Goal: Task Accomplishment & Management: Manage account settings

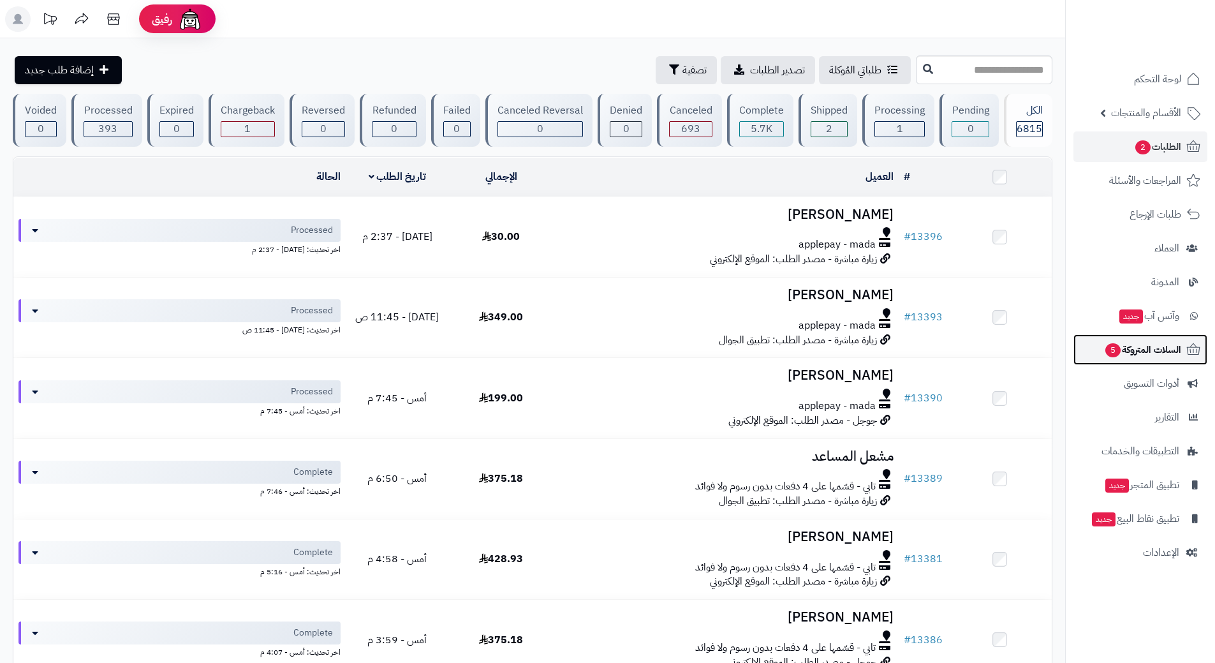
click at [1116, 349] on span "5" at bounding box center [1113, 349] width 17 height 15
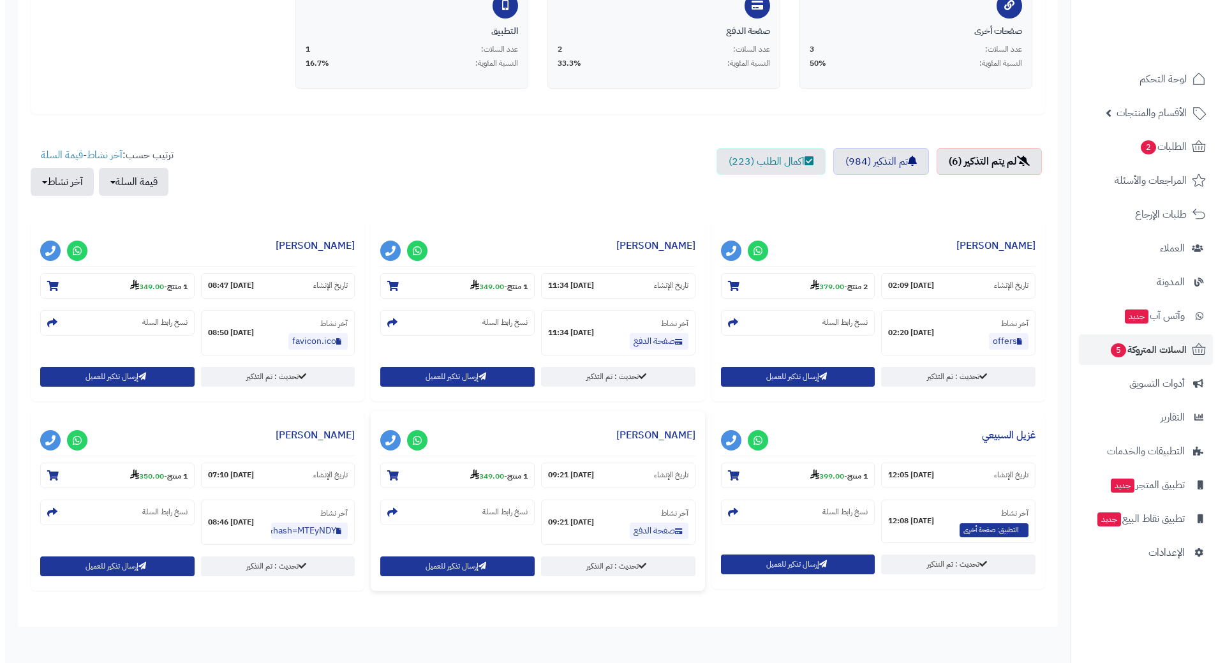
scroll to position [383, 0]
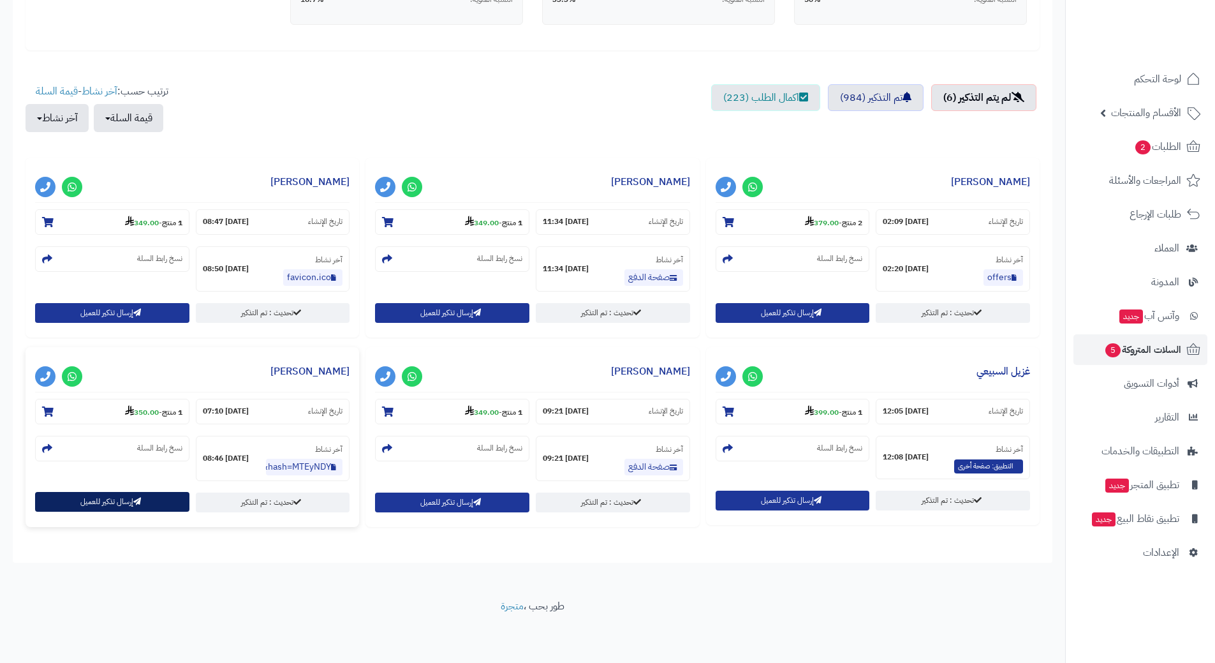
click at [117, 497] on button "إرسال تذكير للعميل" at bounding box center [112, 502] width 154 height 20
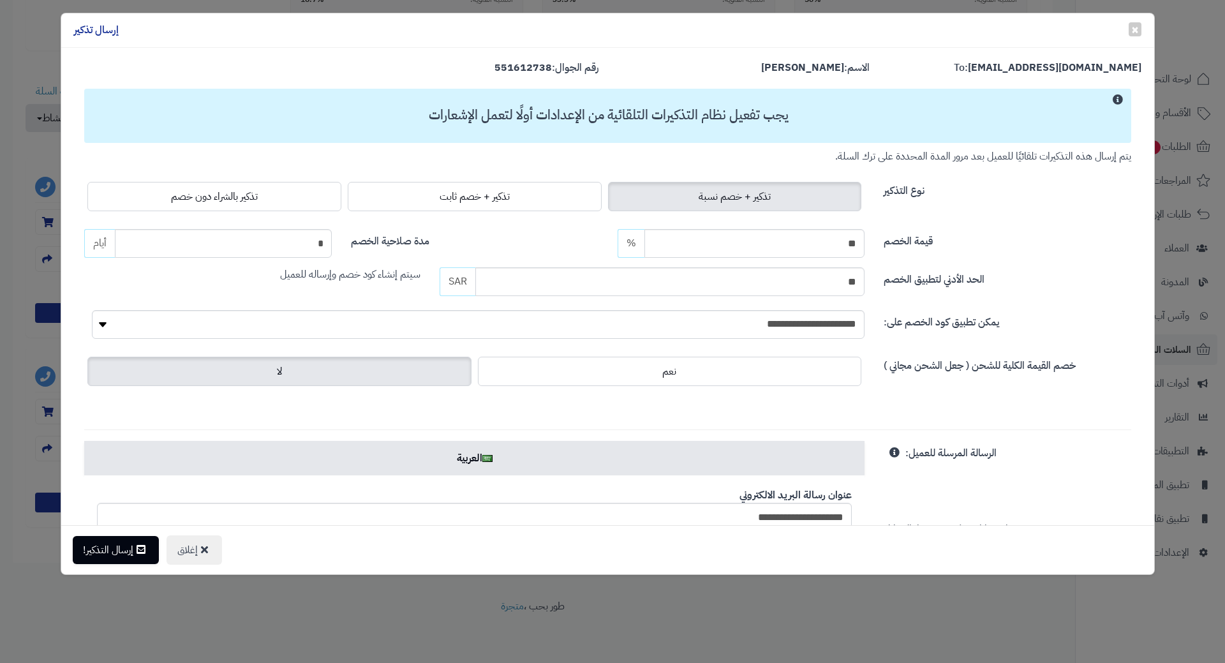
click at [159, 214] on div "تذكير + خصم نسبة تذكير + خصم ثابت تذكير بالشراء دون خصم" at bounding box center [474, 197] width 780 height 36
click at [169, 205] on label "تذكير بالشراء دون خصم" at bounding box center [214, 196] width 254 height 29
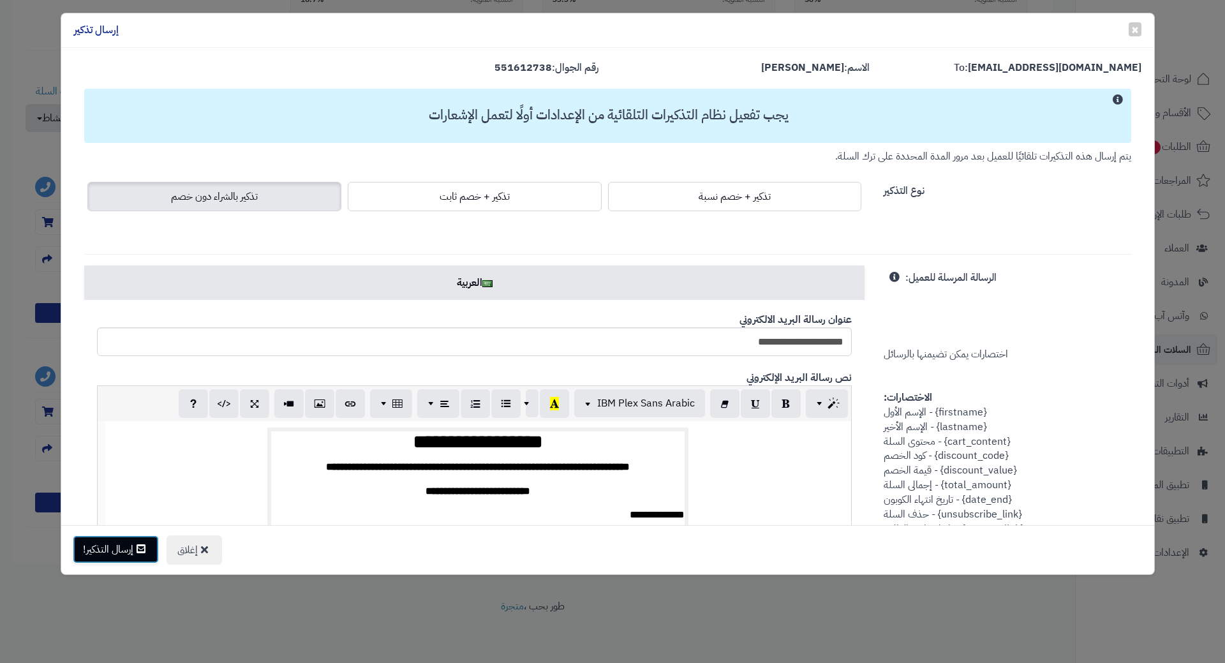
click at [118, 550] on button "إرسال التذكير!" at bounding box center [116, 549] width 86 height 28
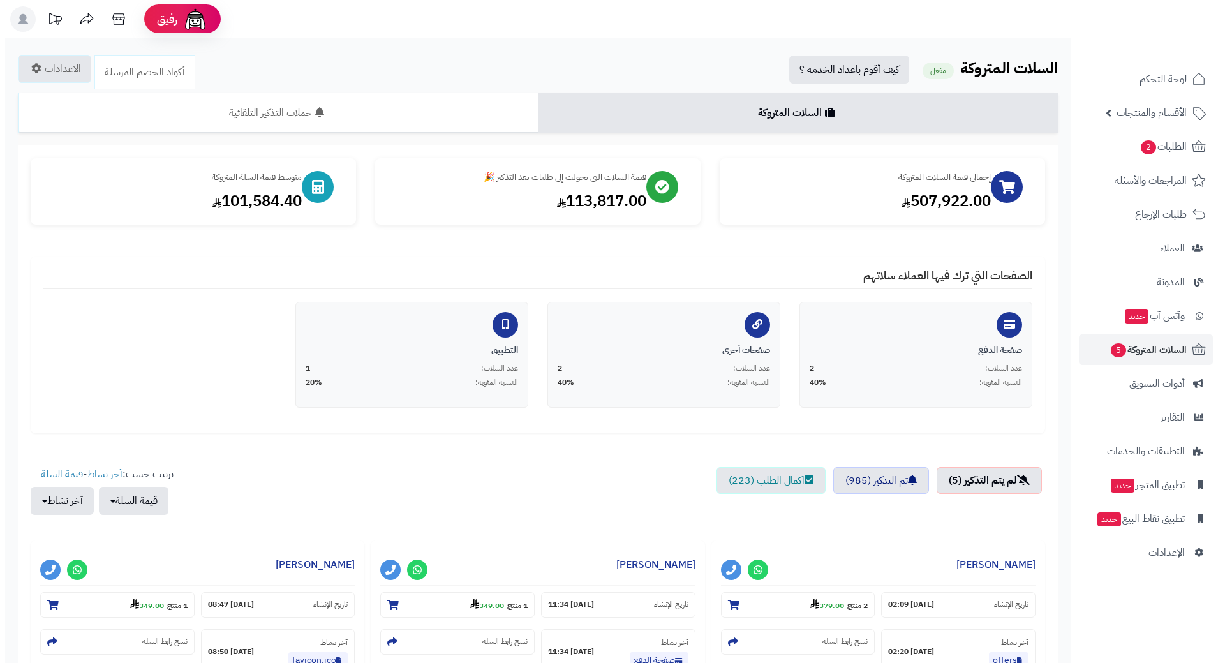
scroll to position [383, 0]
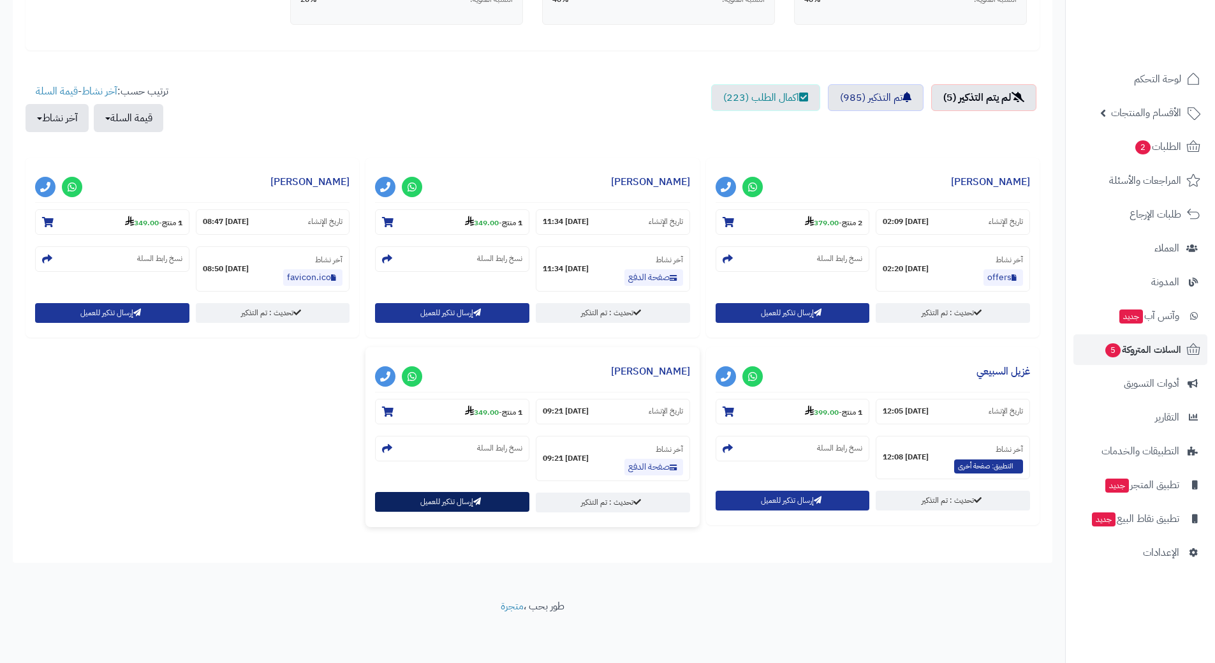
click at [432, 506] on button "إرسال تذكير للعميل" at bounding box center [452, 502] width 154 height 20
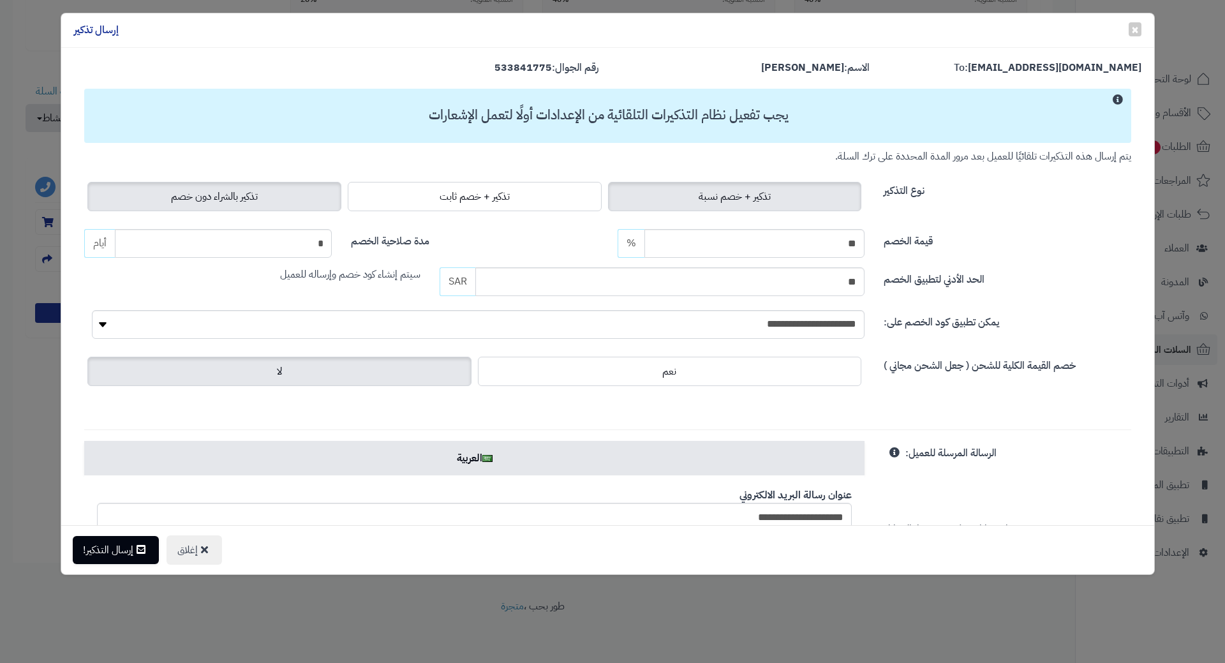
click at [244, 207] on label "تذكير بالشراء دون خصم" at bounding box center [214, 196] width 254 height 29
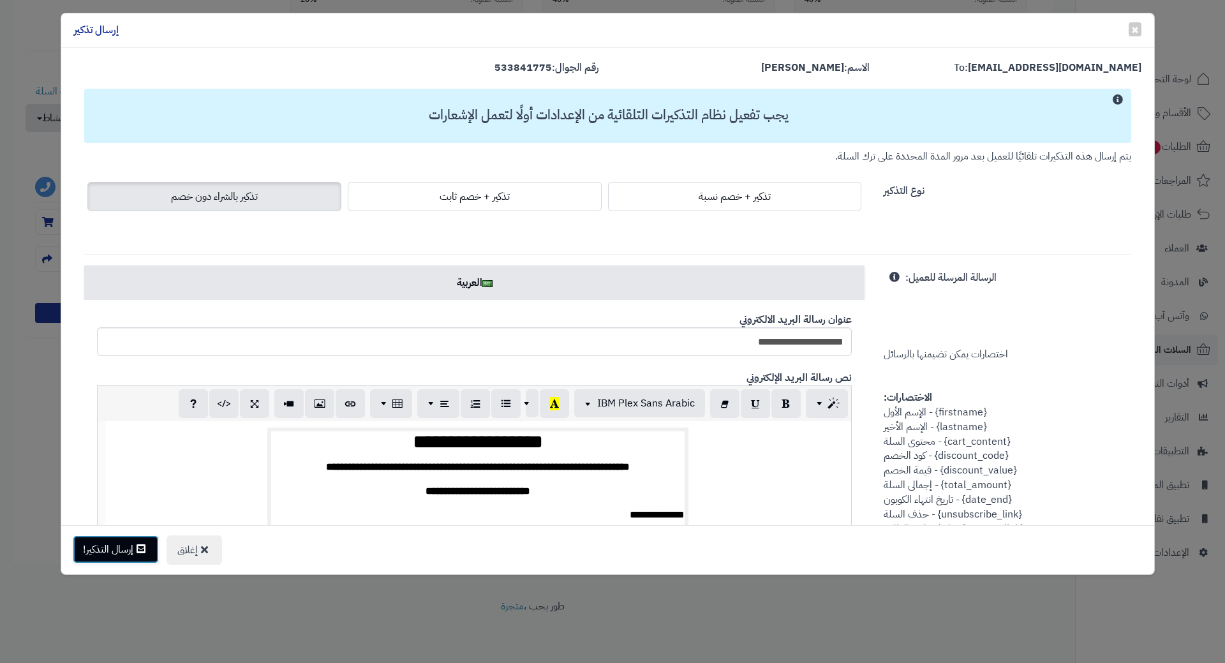
click at [136, 547] on button "إرسال التذكير!" at bounding box center [116, 549] width 86 height 28
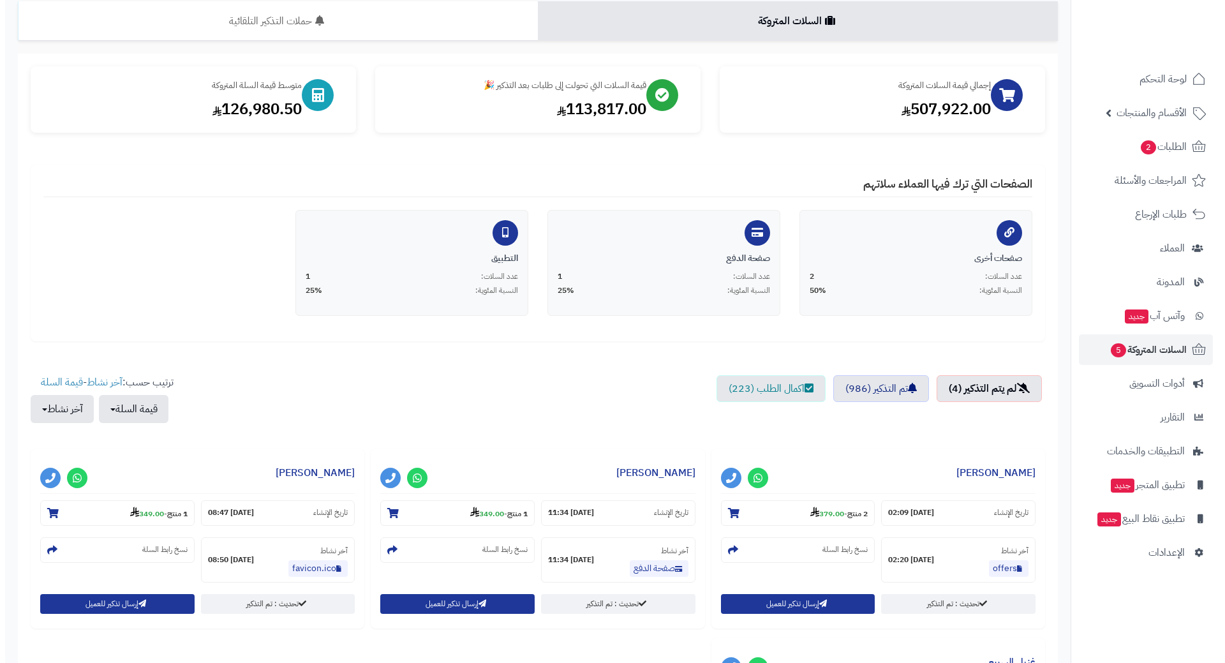
scroll to position [319, 0]
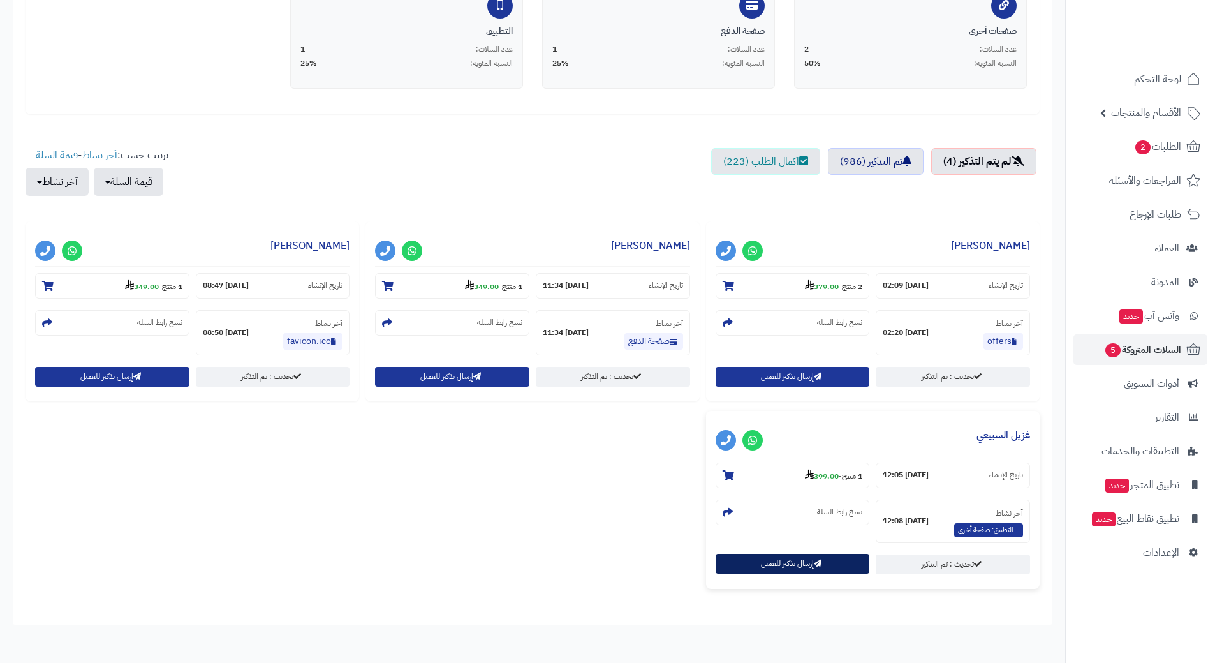
click at [742, 568] on button "إرسال تذكير للعميل" at bounding box center [793, 564] width 154 height 20
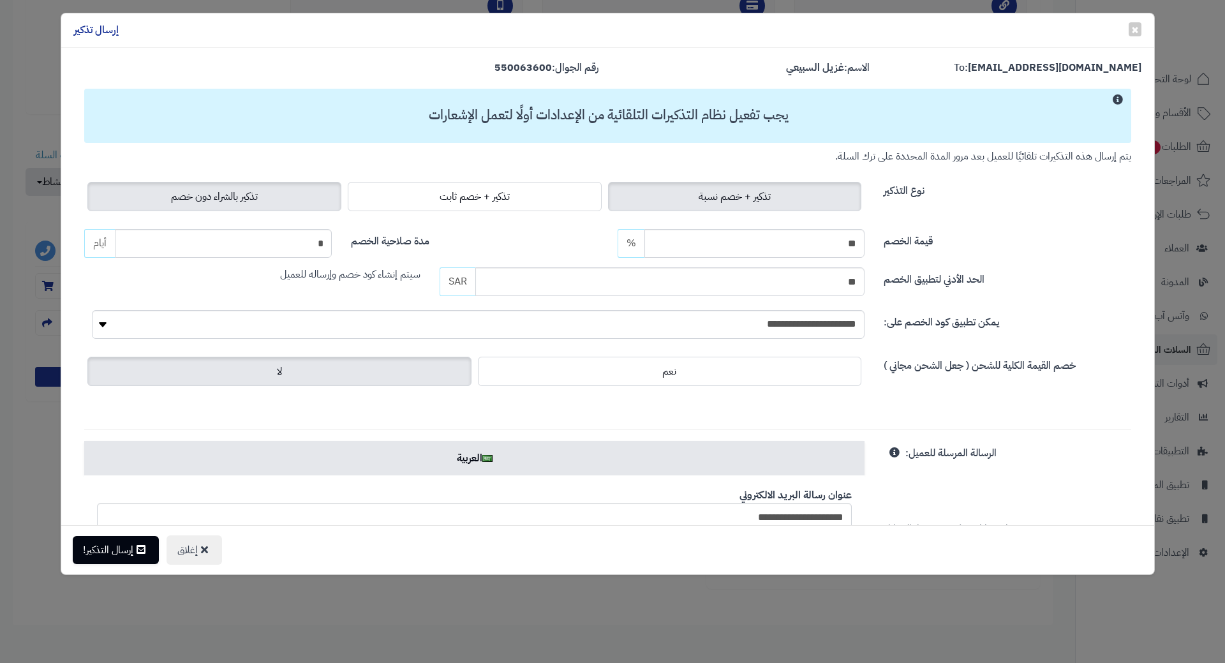
drag, startPoint x: 276, startPoint y: 191, endPoint x: 259, endPoint y: 210, distance: 25.3
click at [276, 191] on label "تذكير بالشراء دون خصم" at bounding box center [214, 196] width 254 height 29
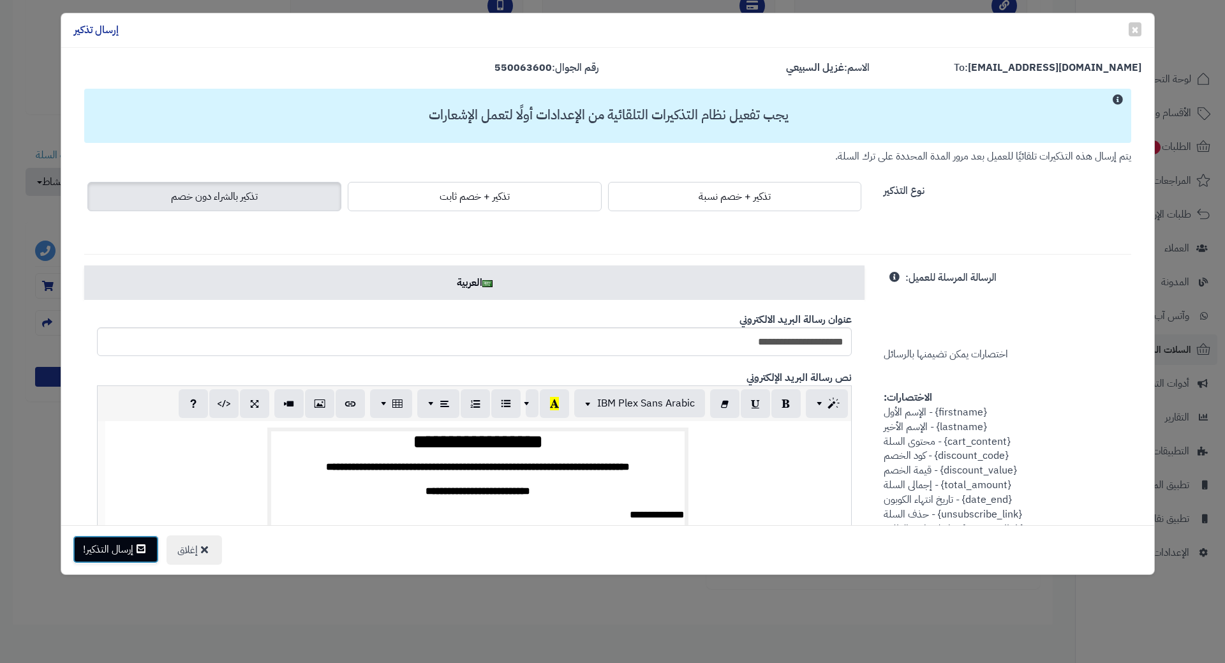
click at [110, 561] on button "إرسال التذكير!" at bounding box center [116, 549] width 86 height 28
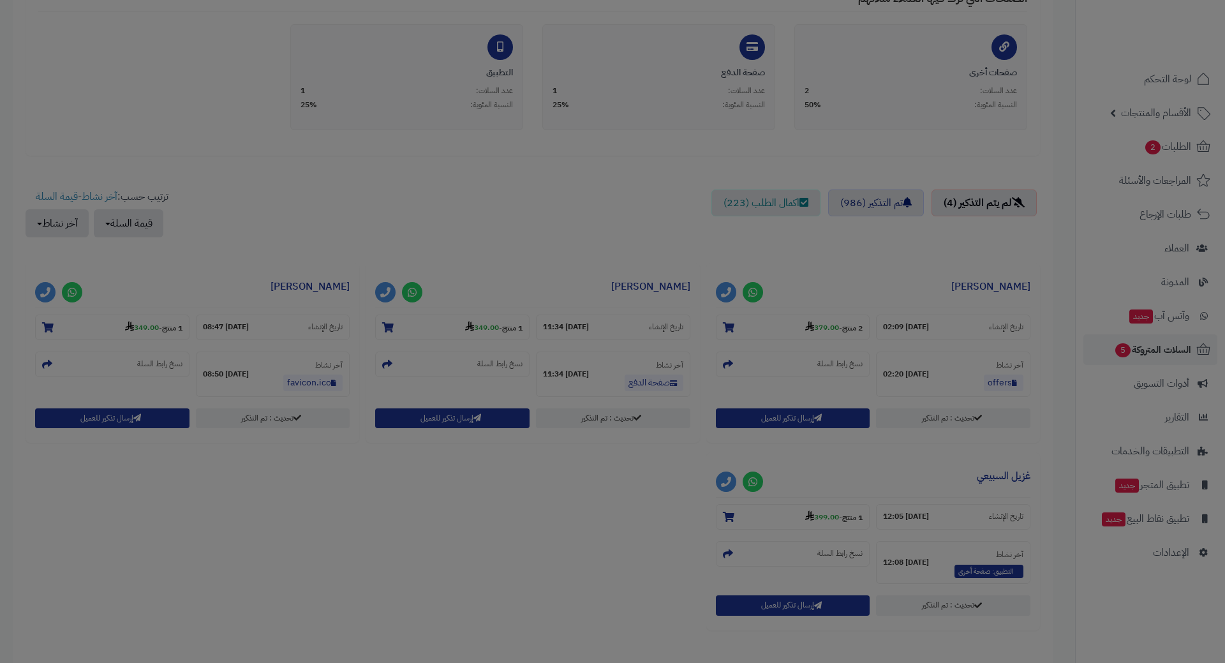
scroll to position [360, 0]
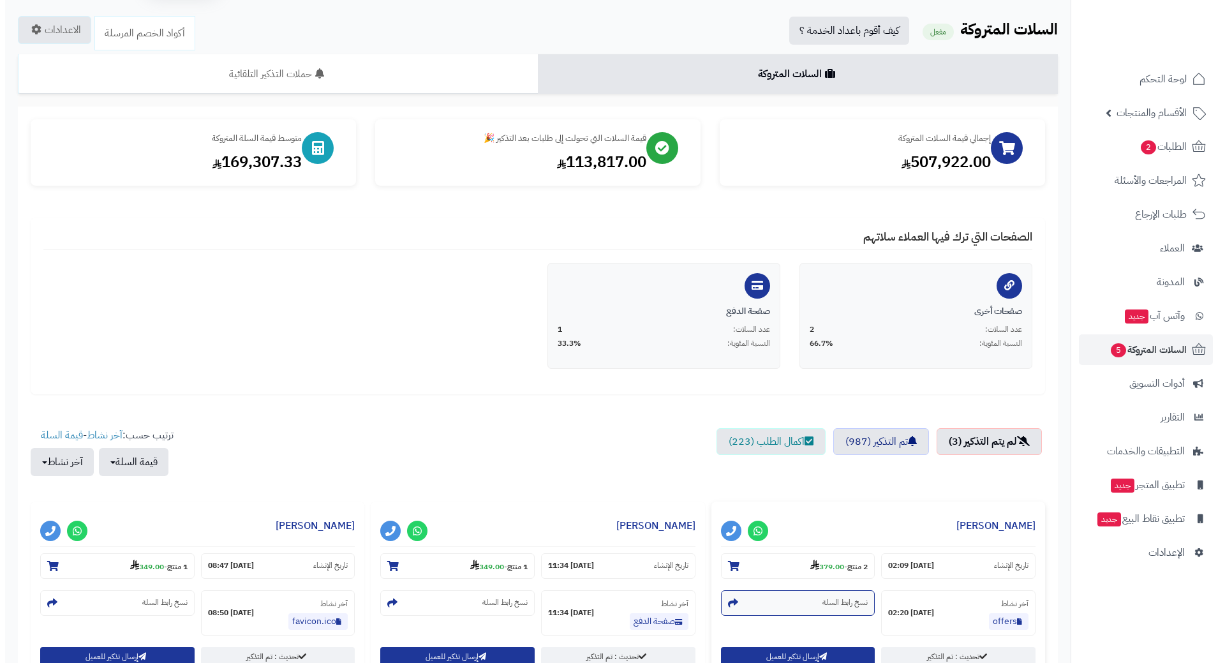
scroll to position [193, 0]
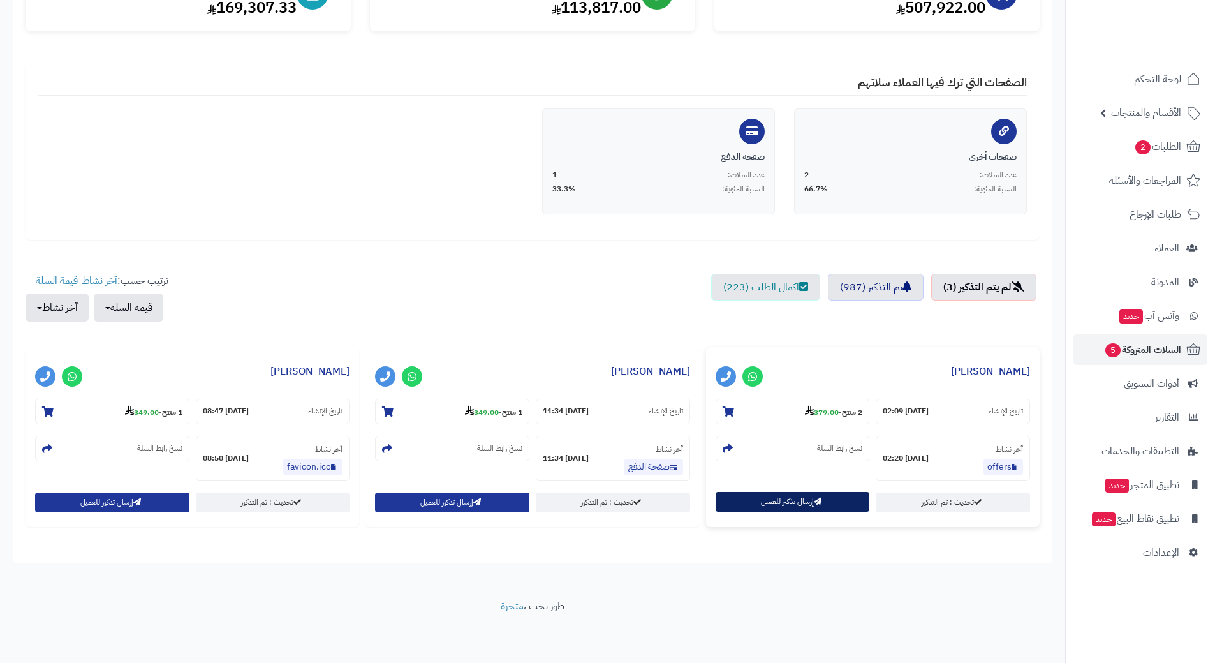
click at [807, 503] on button "إرسال تذكير للعميل" at bounding box center [793, 502] width 154 height 20
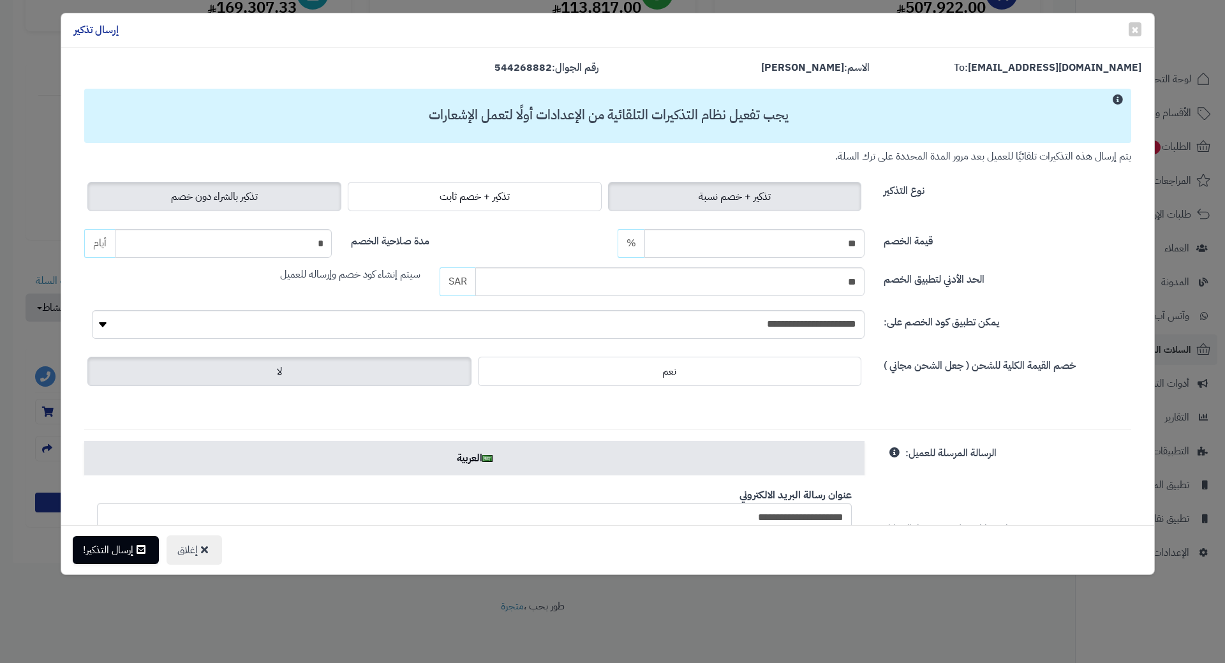
click at [288, 204] on label "تذكير بالشراء دون خصم" at bounding box center [214, 196] width 254 height 29
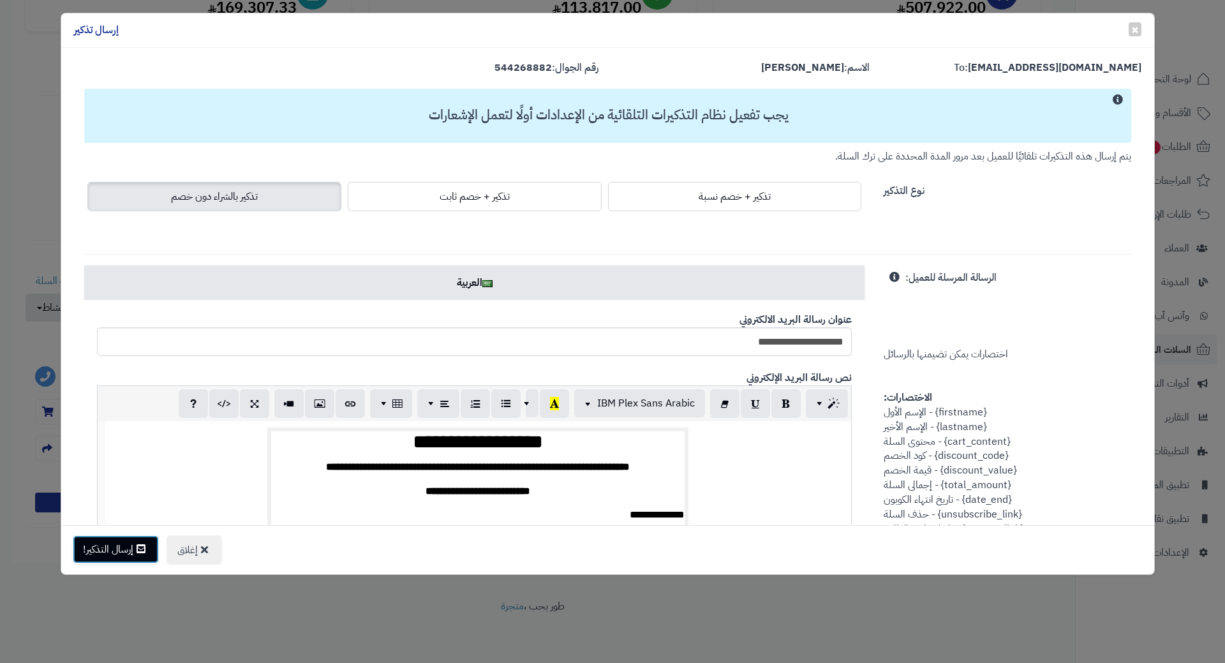
click at [119, 555] on button "إرسال التذكير!" at bounding box center [116, 549] width 86 height 28
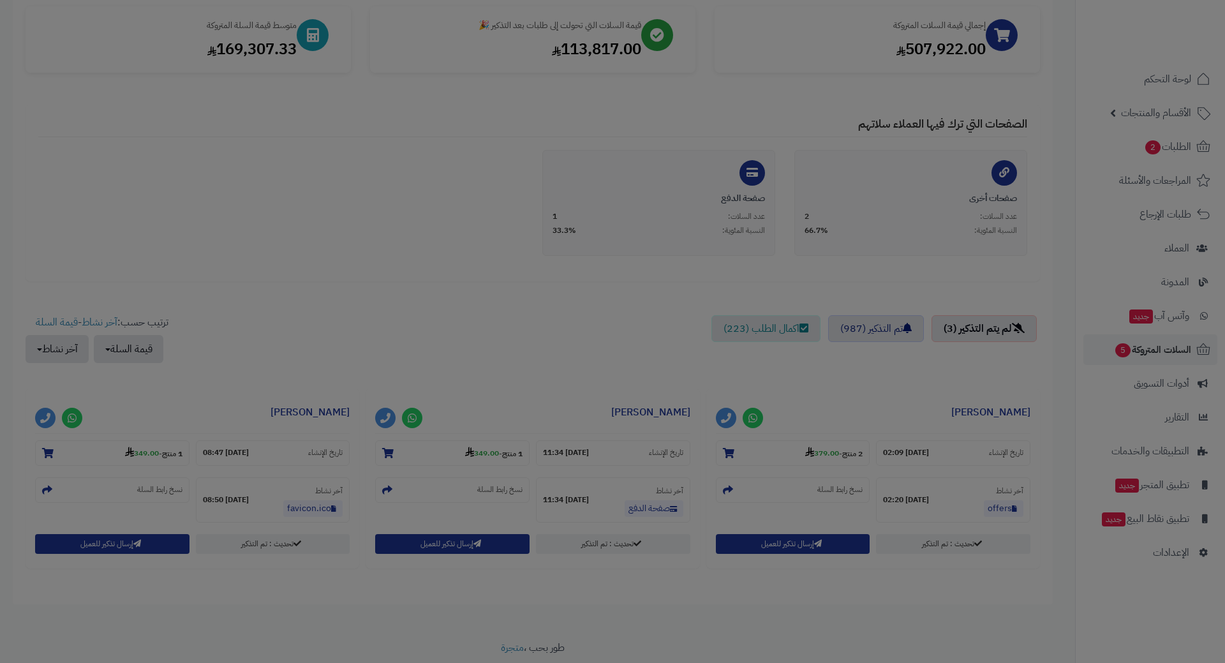
scroll to position [235, 0]
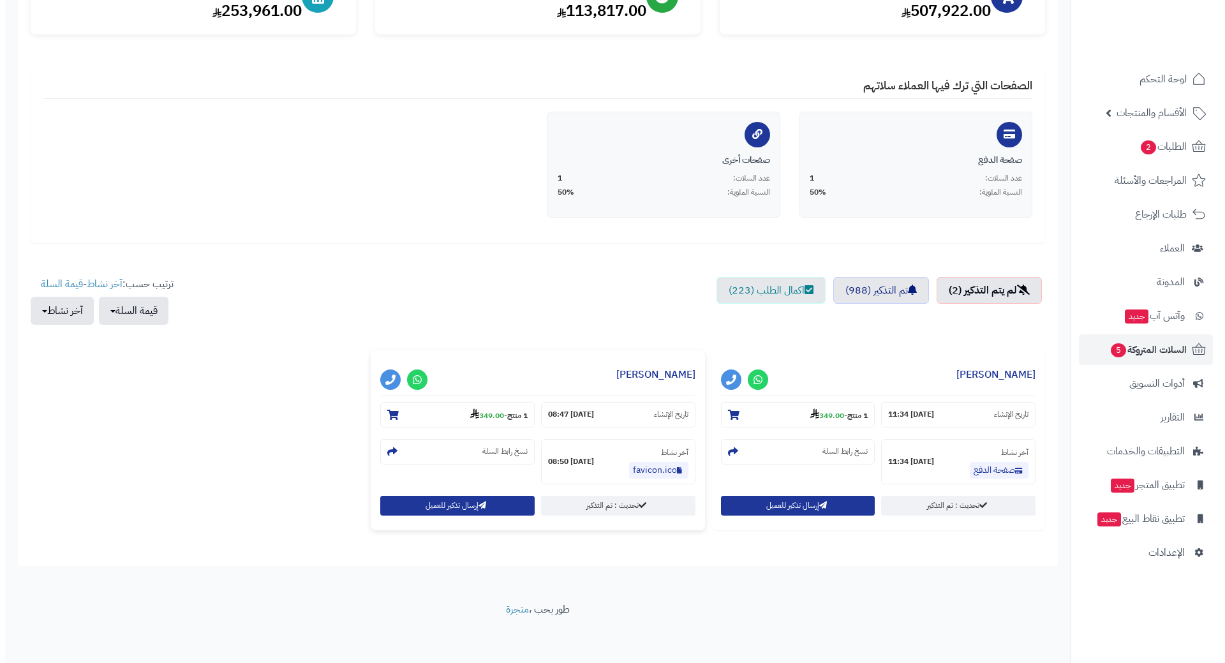
scroll to position [193, 0]
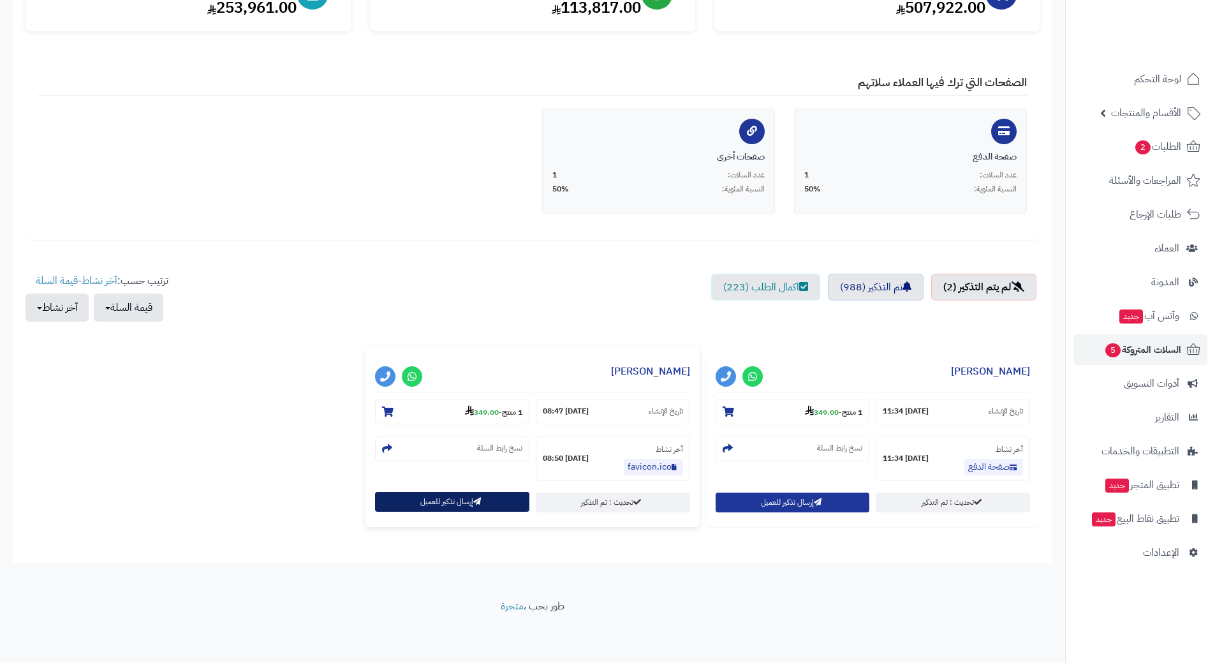
click at [403, 511] on button "إرسال تذكير للعميل" at bounding box center [452, 502] width 154 height 20
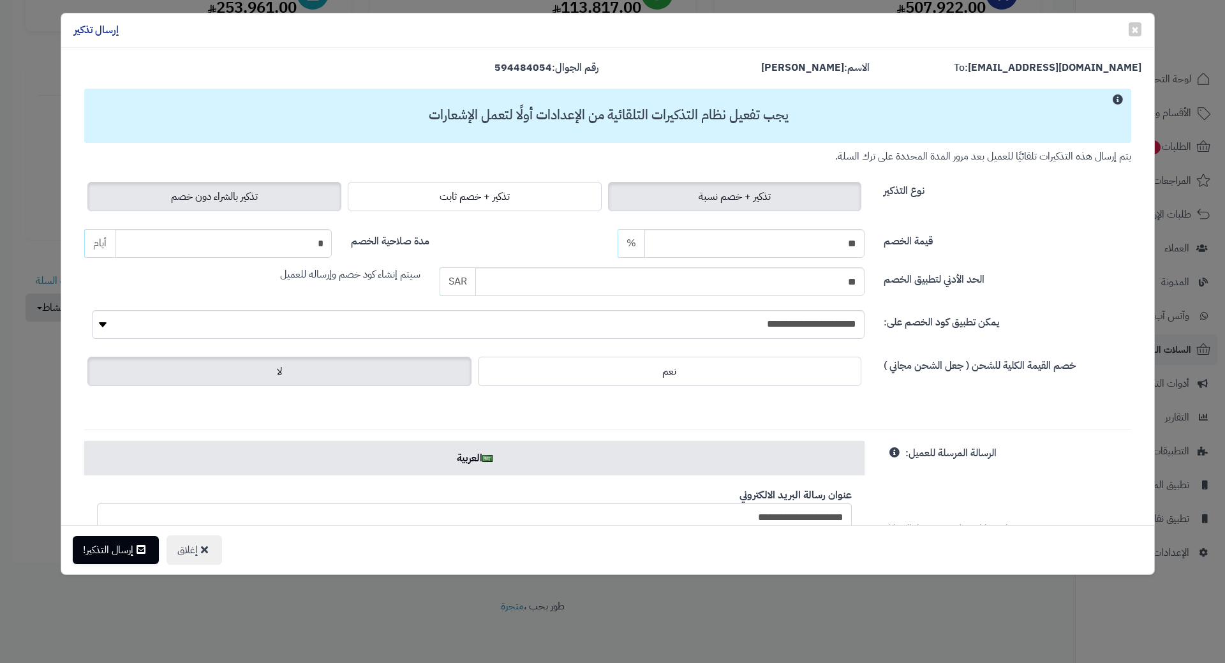
click at [270, 204] on label "تذكير بالشراء دون خصم" at bounding box center [214, 196] width 254 height 29
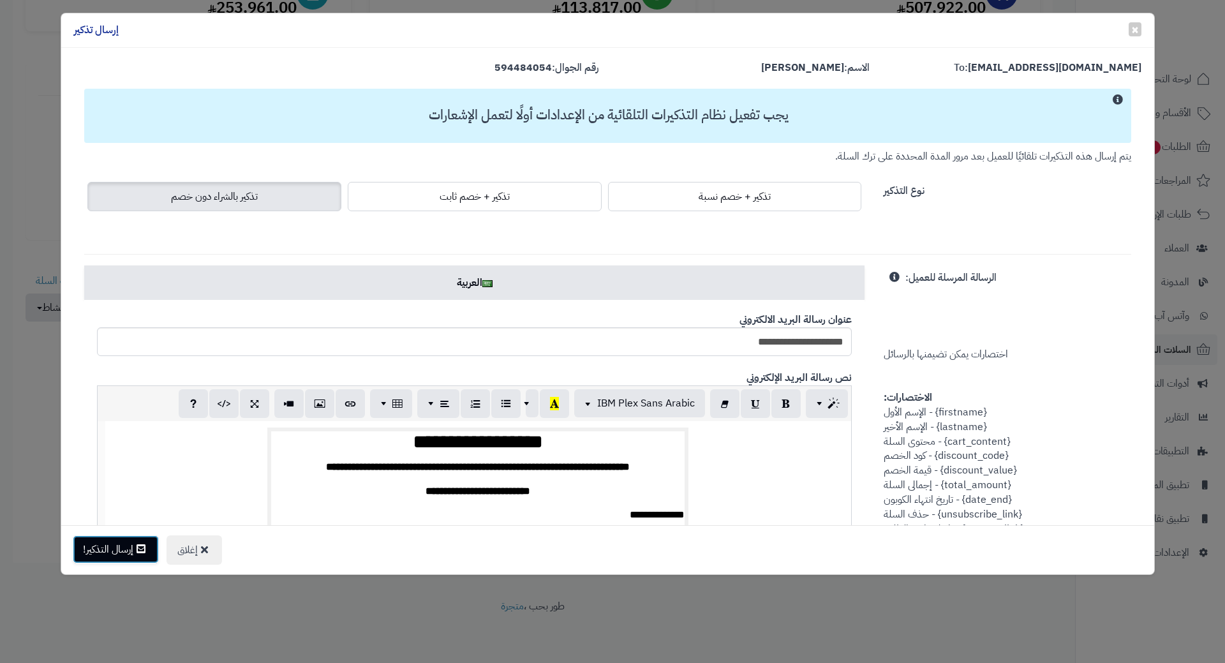
click at [110, 561] on button "إرسال التذكير!" at bounding box center [116, 549] width 86 height 28
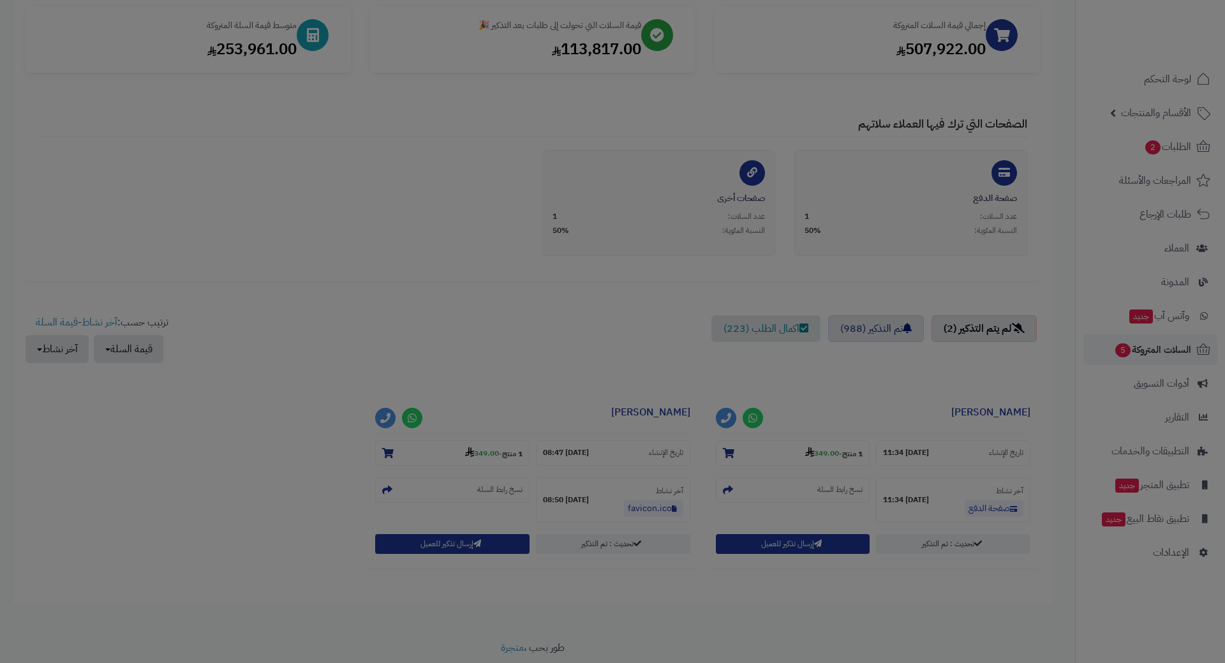
scroll to position [235, 0]
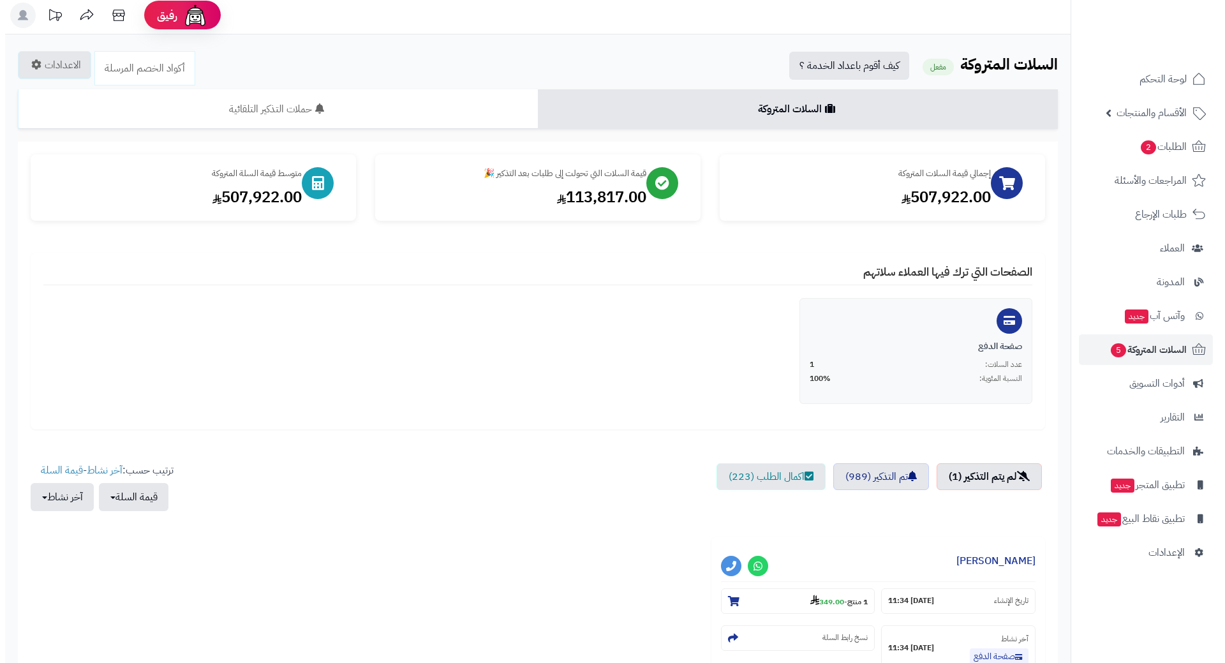
scroll to position [193, 0]
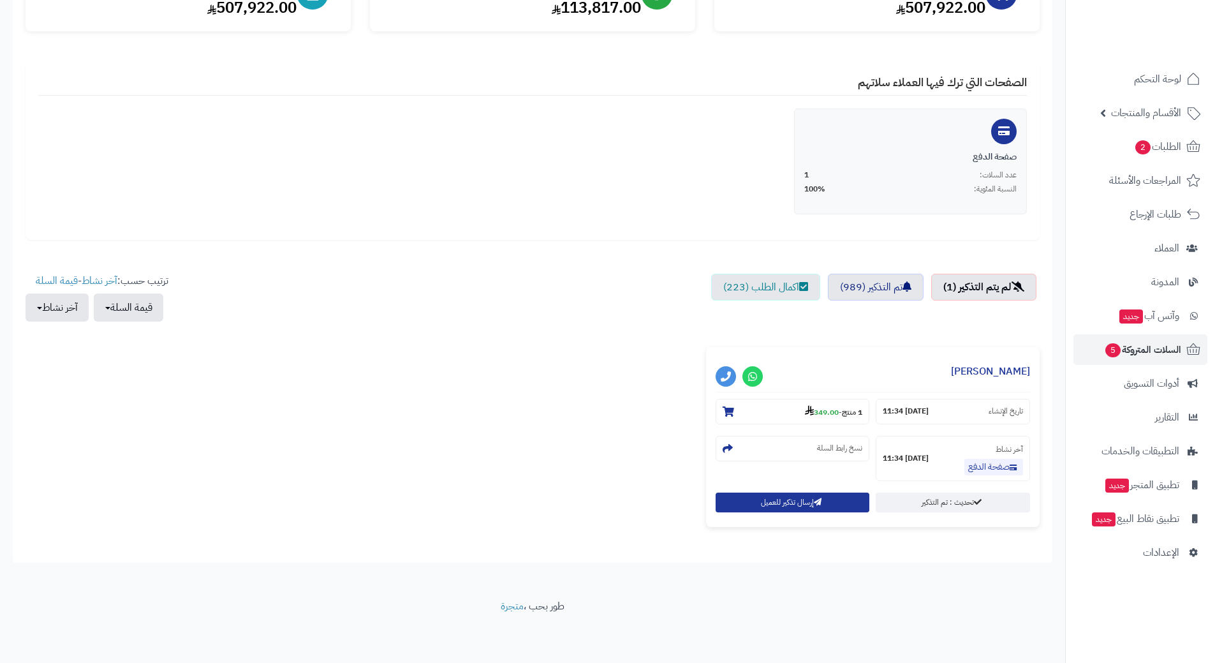
click at [779, 512] on div "تحديث : تم التذكير إرسال تذكير للعميل" at bounding box center [872, 504] width 321 height 25
click at [769, 501] on button "إرسال تذكير للعميل" at bounding box center [793, 502] width 154 height 20
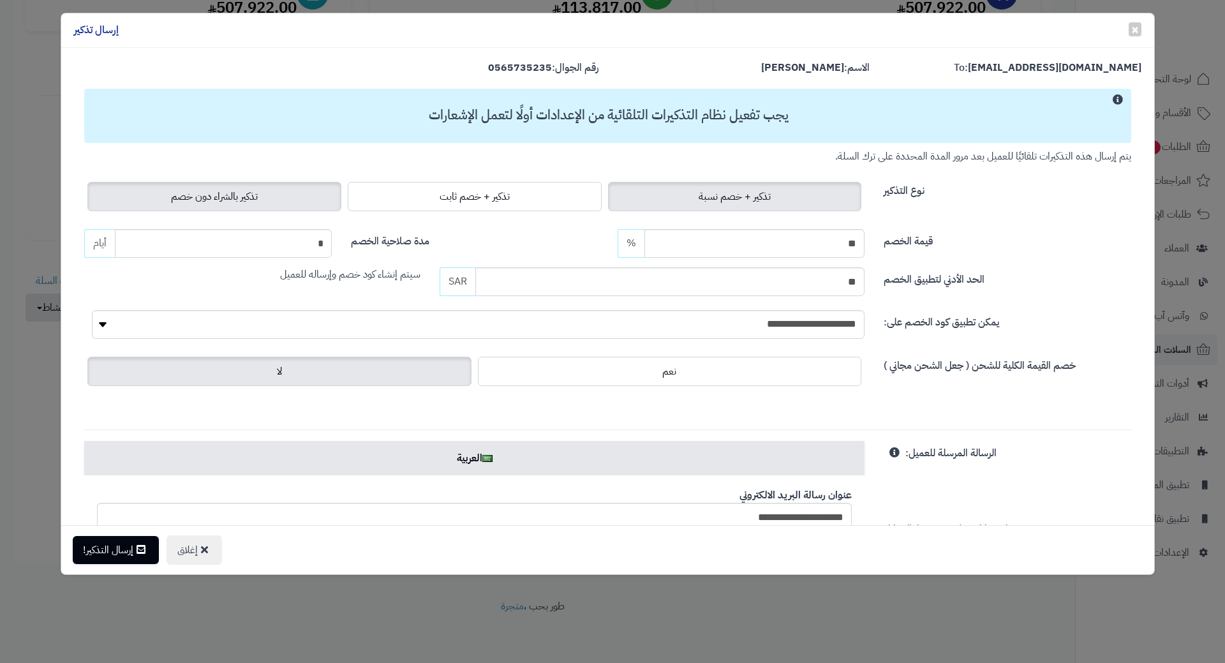
click at [316, 200] on label "تذكير بالشراء دون خصم" at bounding box center [214, 196] width 254 height 29
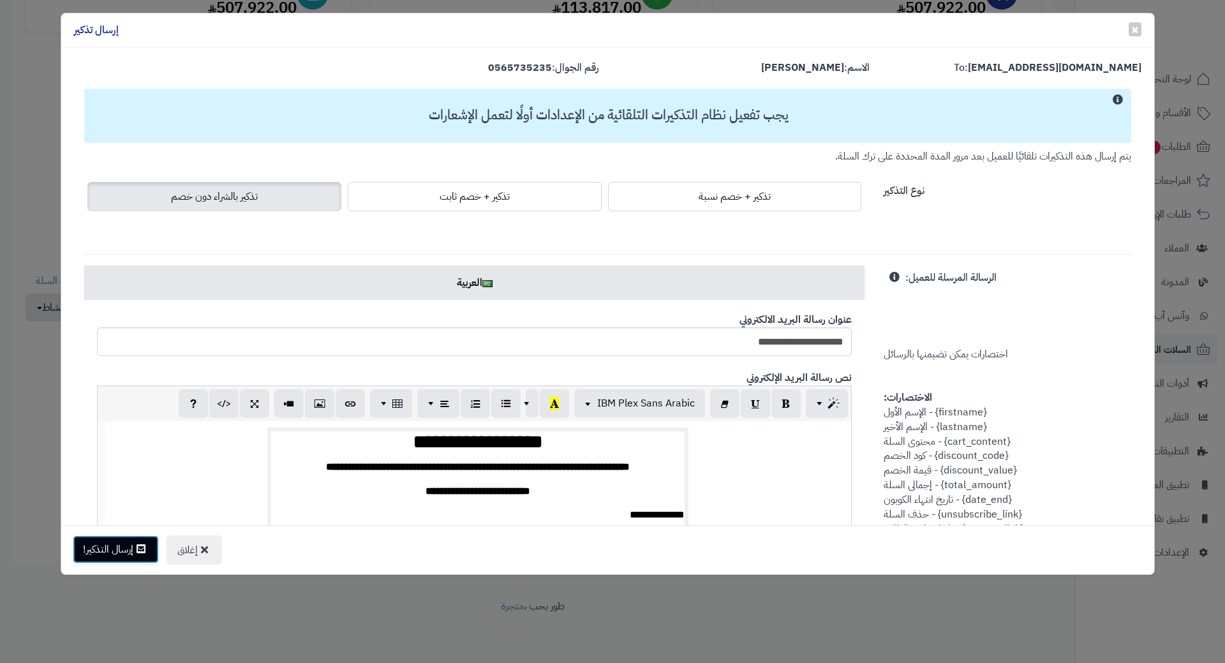
click at [119, 555] on button "إرسال التذكير!" at bounding box center [116, 549] width 86 height 28
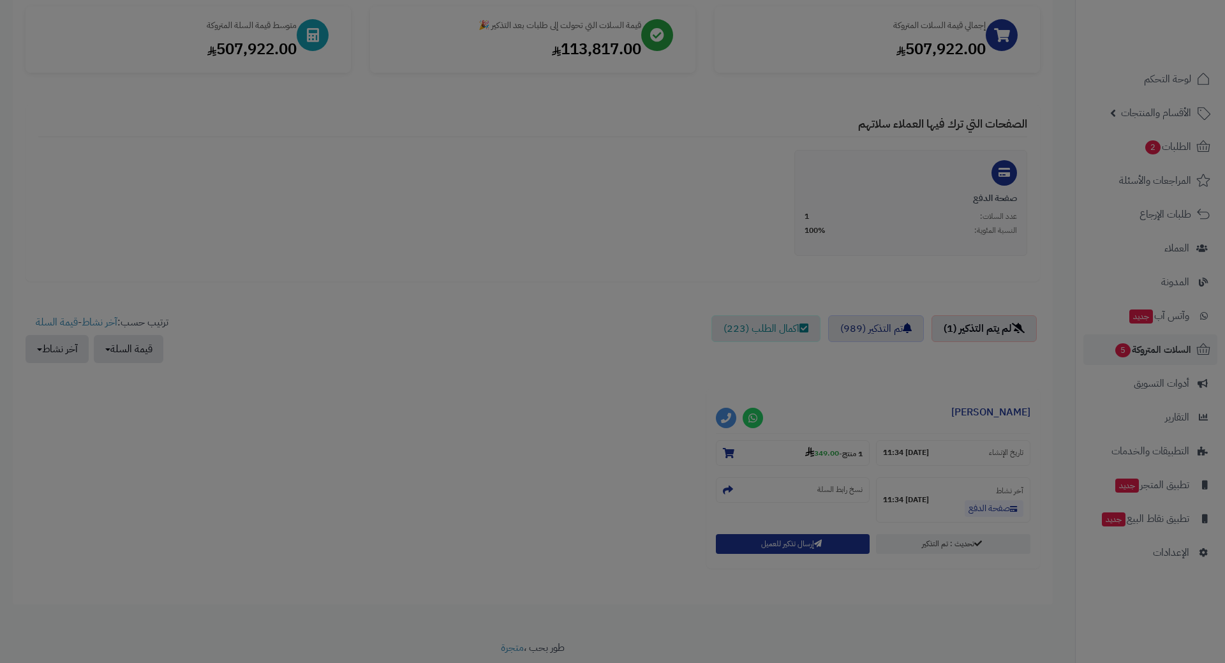
scroll to position [235, 0]
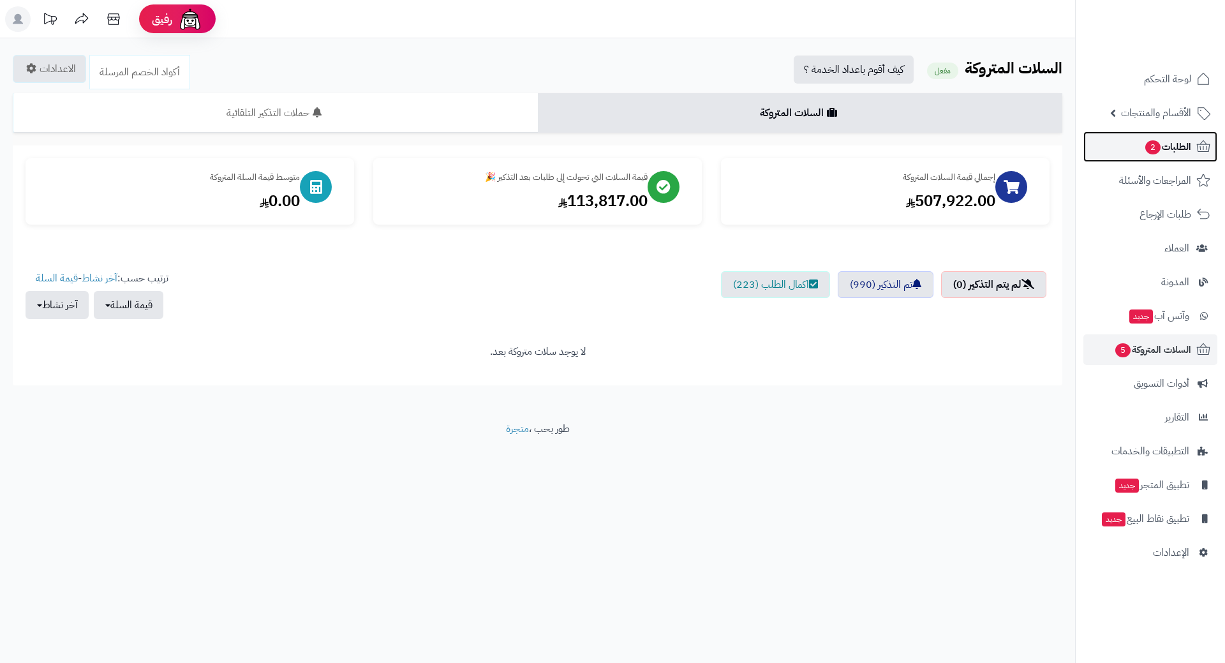
click at [1145, 153] on span "الطلبات 2" at bounding box center [1167, 147] width 47 height 18
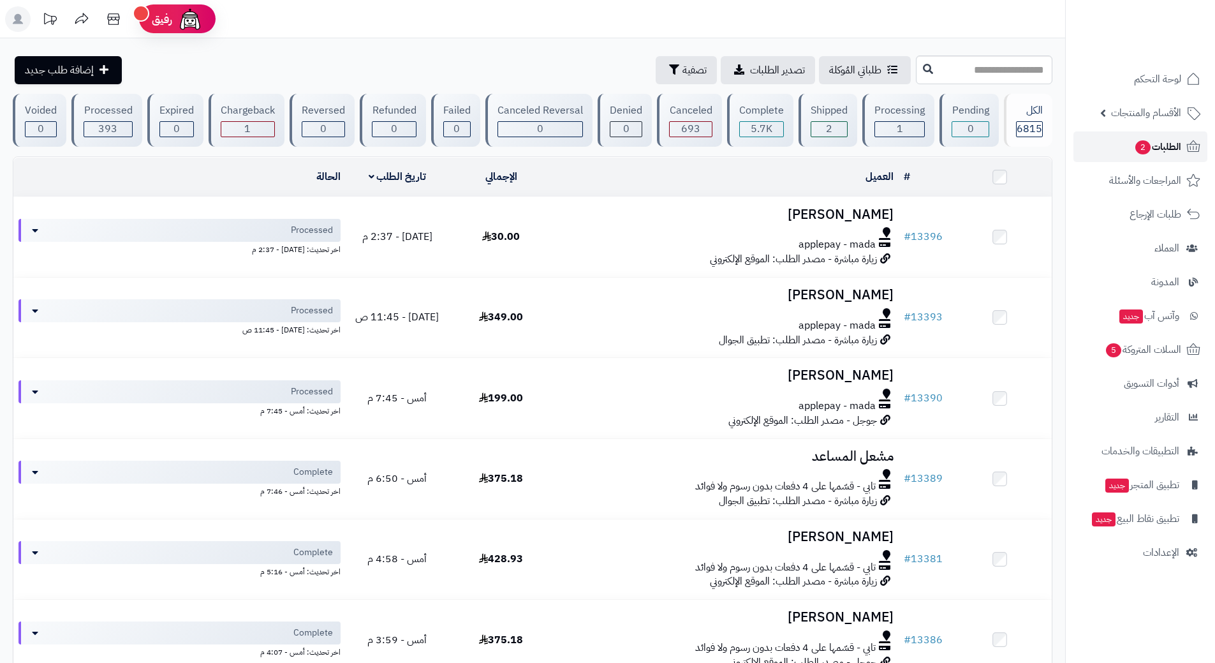
click at [1104, 151] on link "الطلبات 2" at bounding box center [1140, 146] width 134 height 31
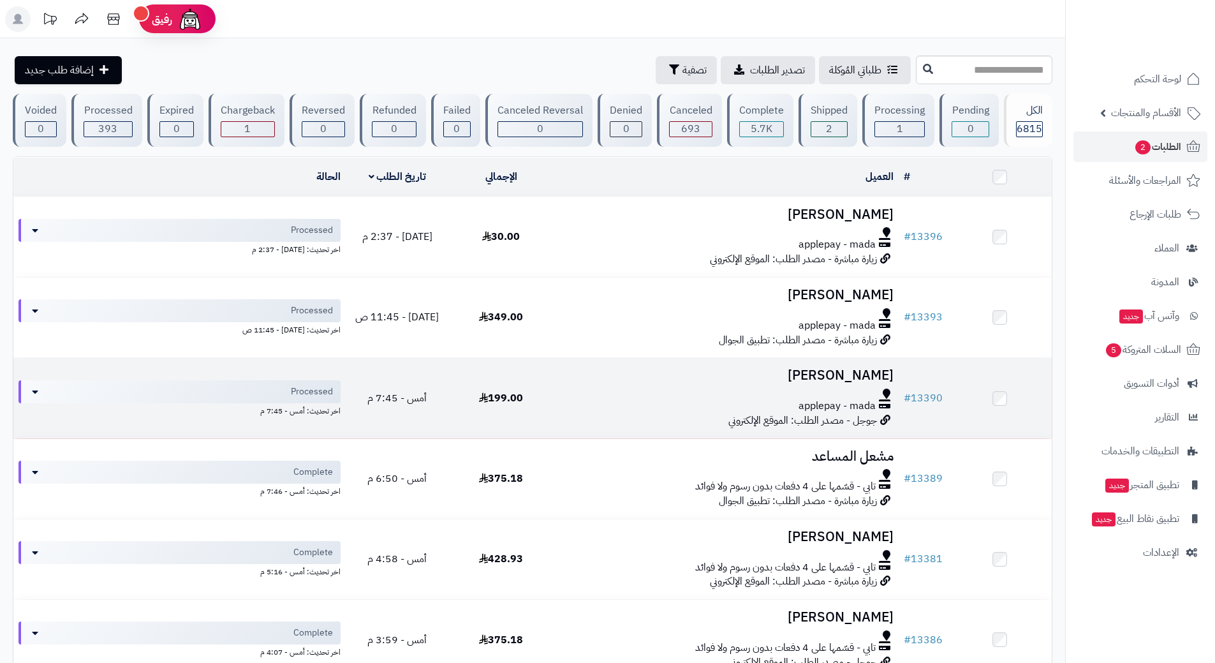
click at [607, 395] on div "applepay - mada" at bounding box center [725, 400] width 335 height 25
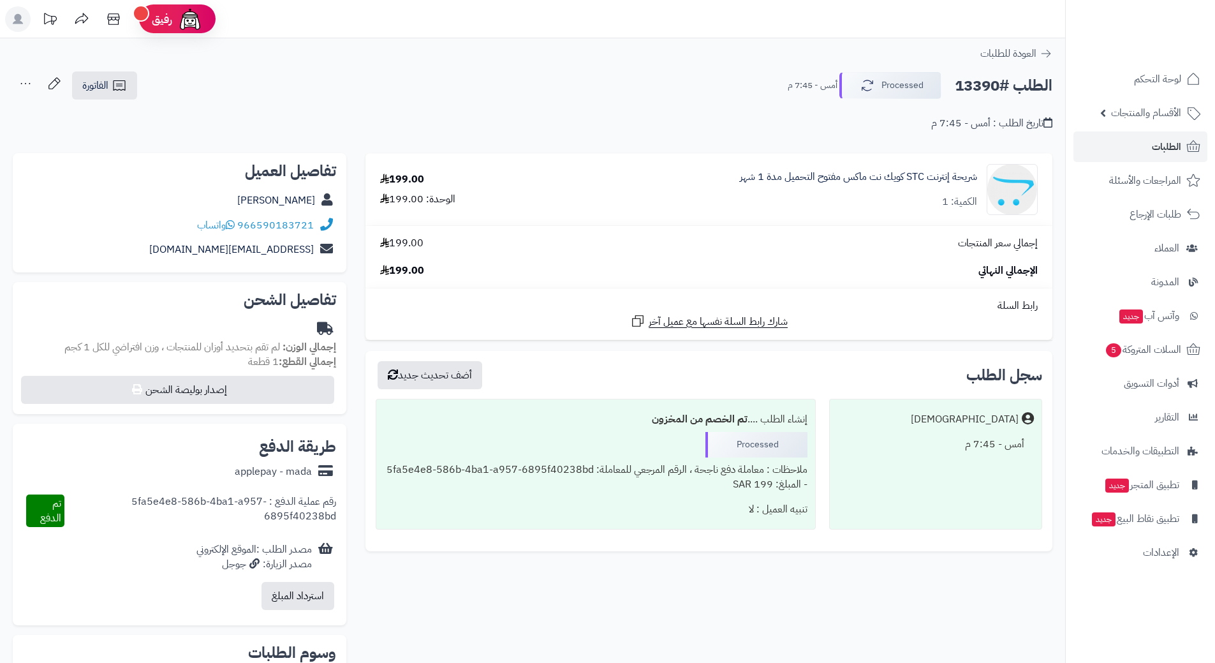
click at [1011, 70] on div "**********" at bounding box center [532, 417] width 1065 height 758
click at [1013, 81] on h2 "الطلب #13390" at bounding box center [1004, 86] width 98 height 26
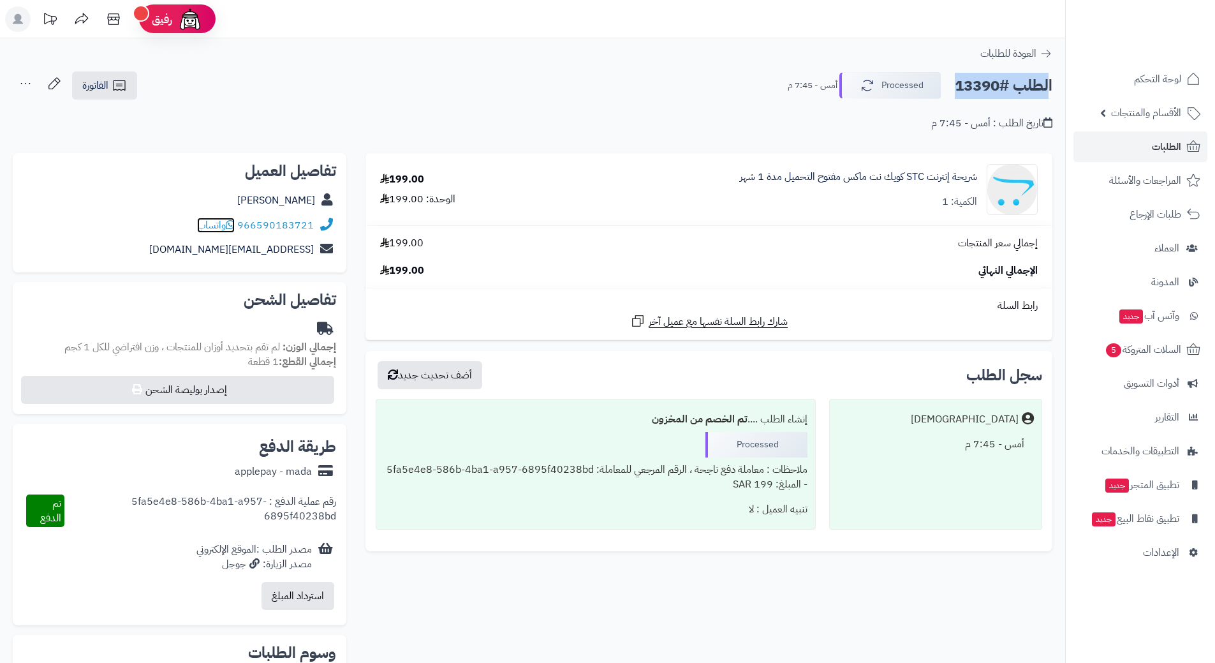
click at [234, 224] on icon at bounding box center [230, 224] width 9 height 10
click at [884, 89] on button "Processed" at bounding box center [890, 84] width 102 height 27
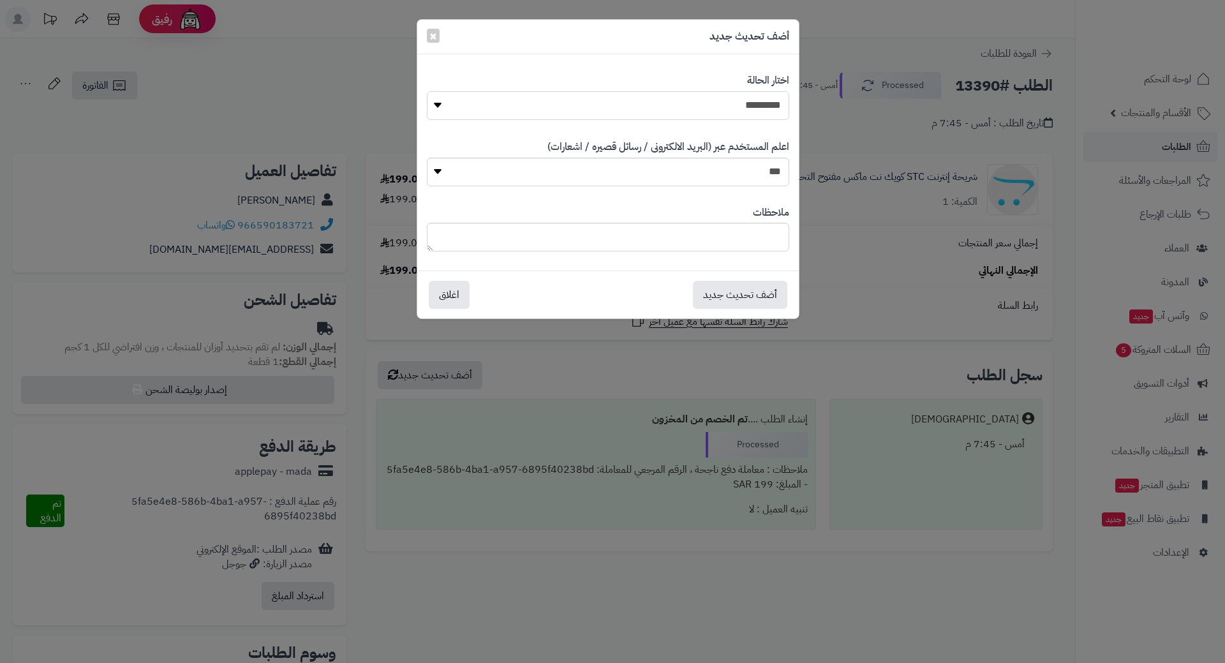
click at [723, 107] on select "**********" at bounding box center [608, 105] width 362 height 29
select select "*"
click at [427, 91] on select "**********" at bounding box center [608, 105] width 362 height 29
click at [747, 300] on button "أضف تحديث جديد" at bounding box center [740, 294] width 94 height 28
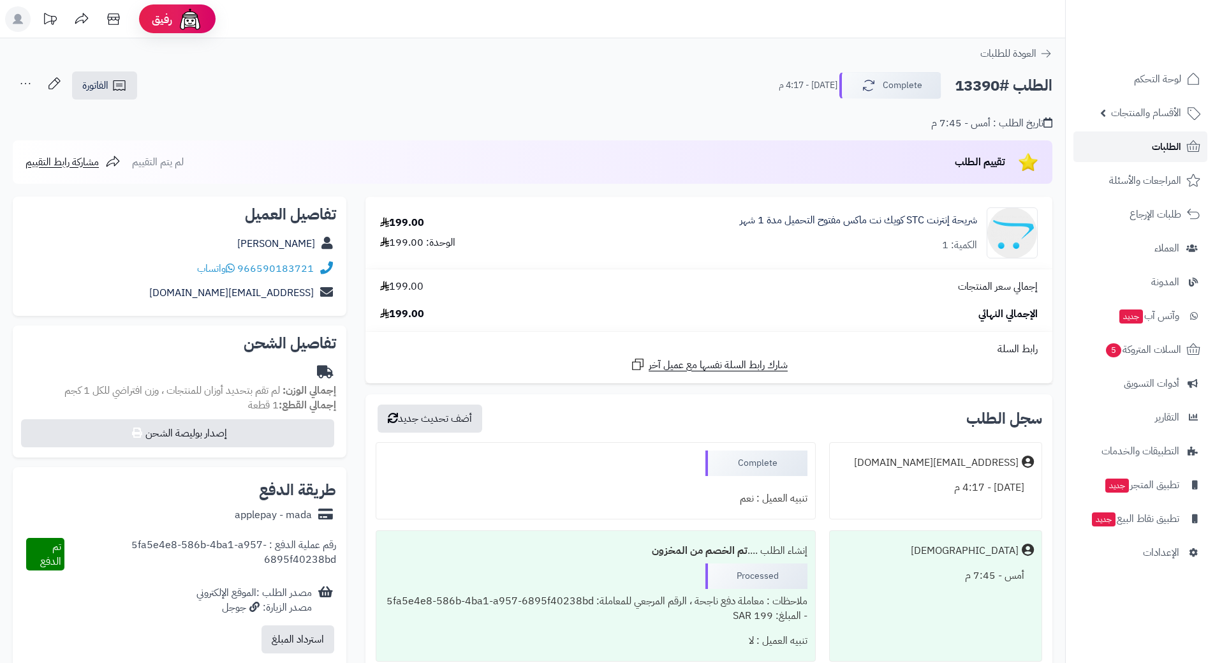
click at [1120, 144] on link "الطلبات" at bounding box center [1140, 146] width 134 height 31
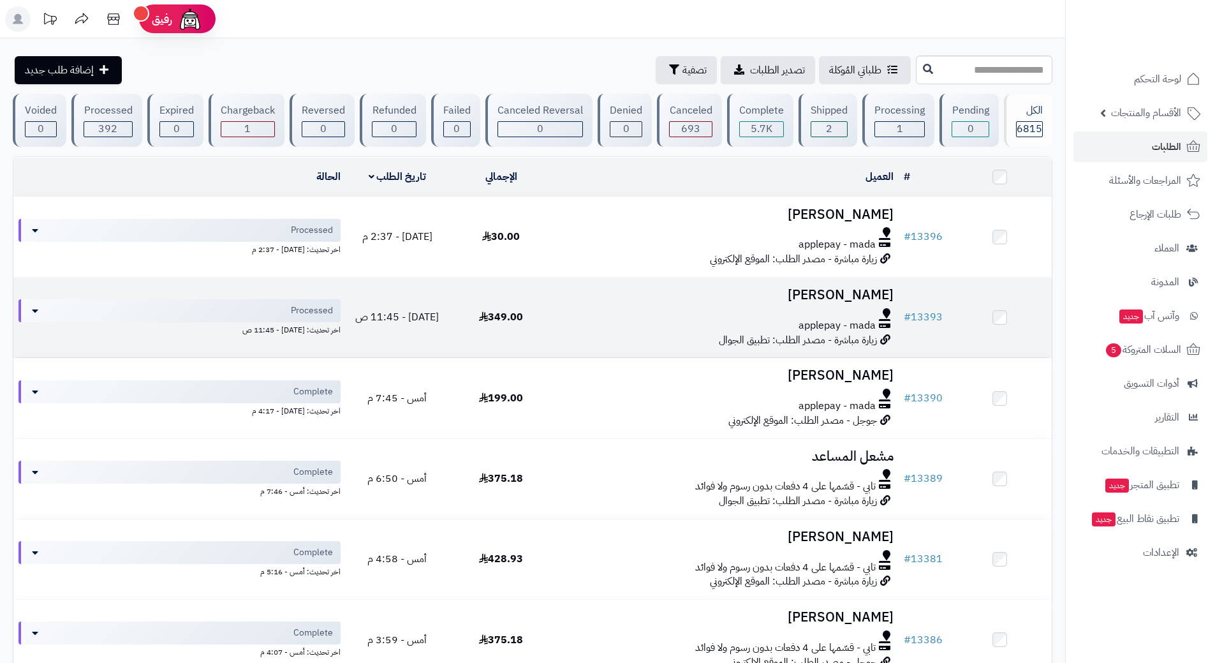
click at [594, 311] on div at bounding box center [725, 313] width 335 height 10
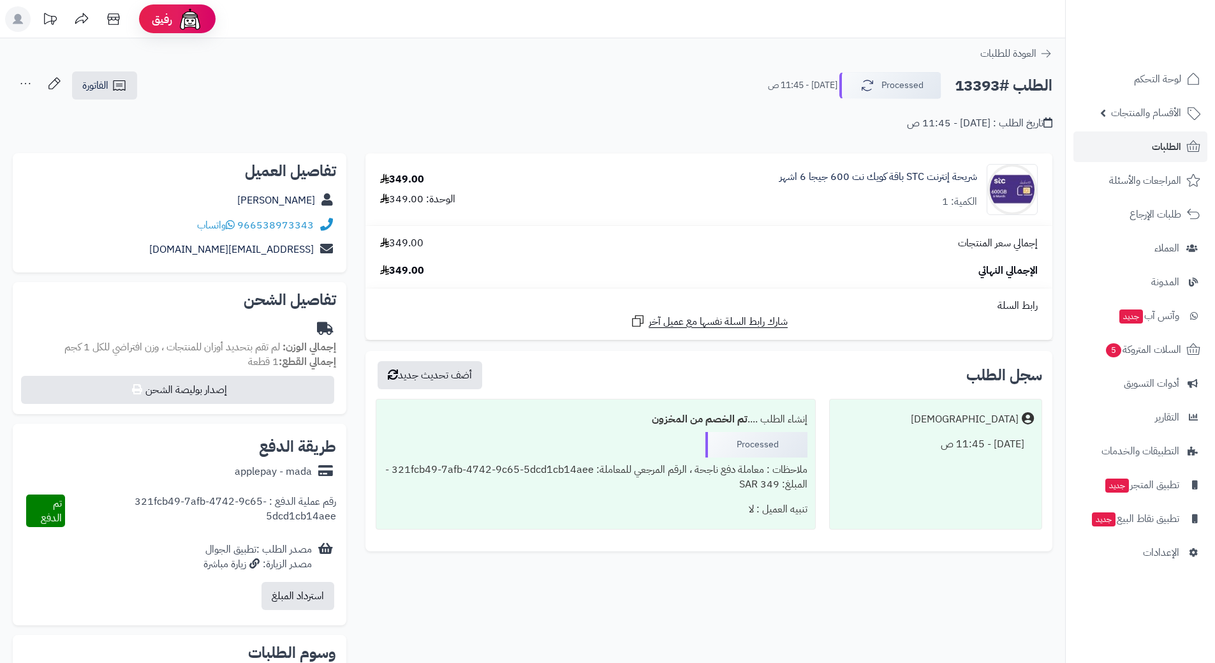
click at [1009, 84] on h2 "الطلب #13393" at bounding box center [1004, 86] width 98 height 26
copy div "الطلب #13393 Processed"
click at [233, 223] on icon at bounding box center [230, 224] width 9 height 10
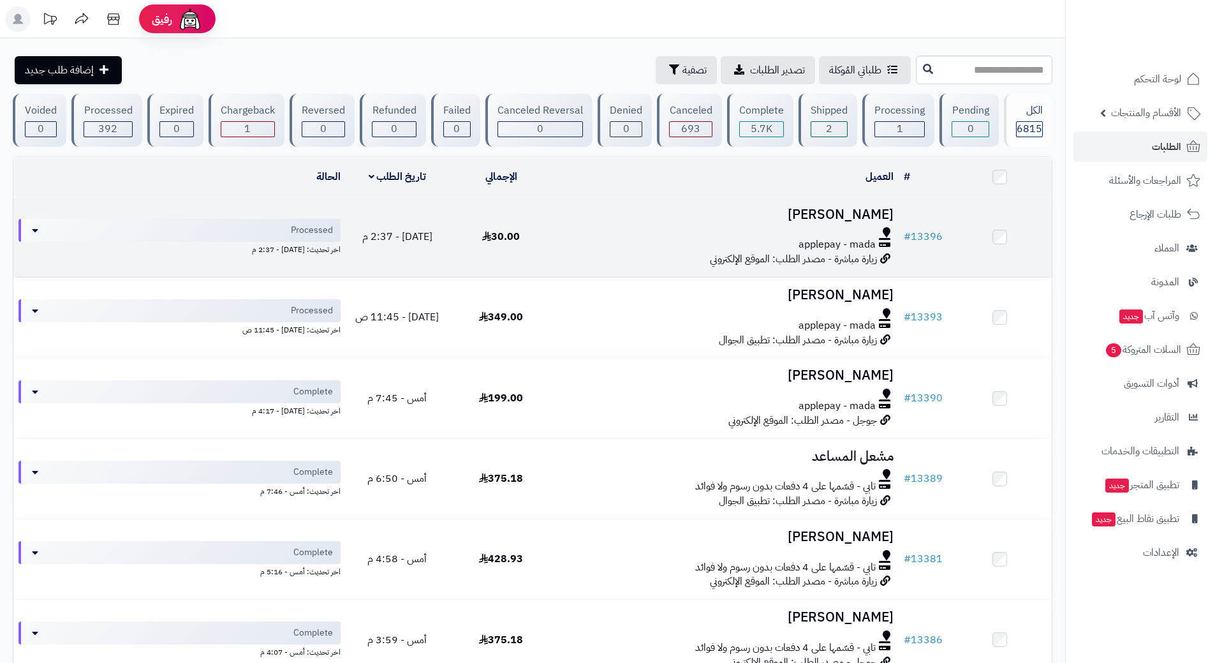
click at [611, 239] on div "applepay - mada" at bounding box center [725, 244] width 335 height 15
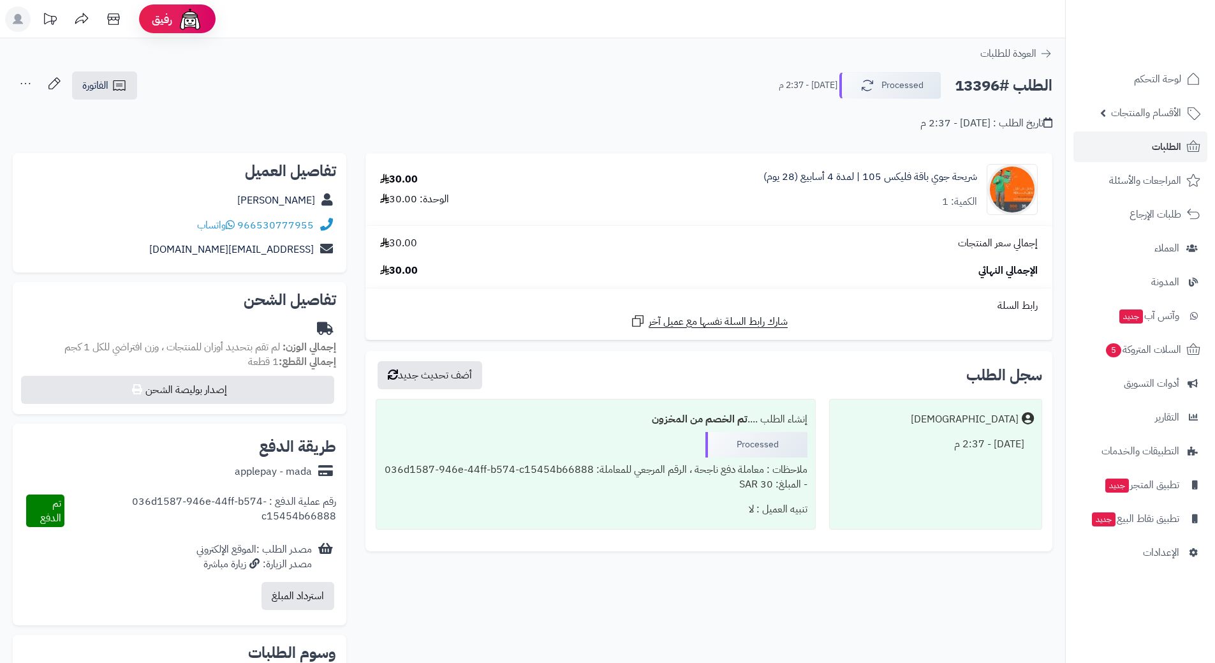
click at [1009, 85] on h2 "الطلب #13396" at bounding box center [1004, 86] width 98 height 26
click at [1009, 86] on h2 "الطلب #13396" at bounding box center [1004, 86] width 98 height 26
copy div "الطلب #13396 Processed"
click at [235, 224] on icon at bounding box center [230, 224] width 9 height 10
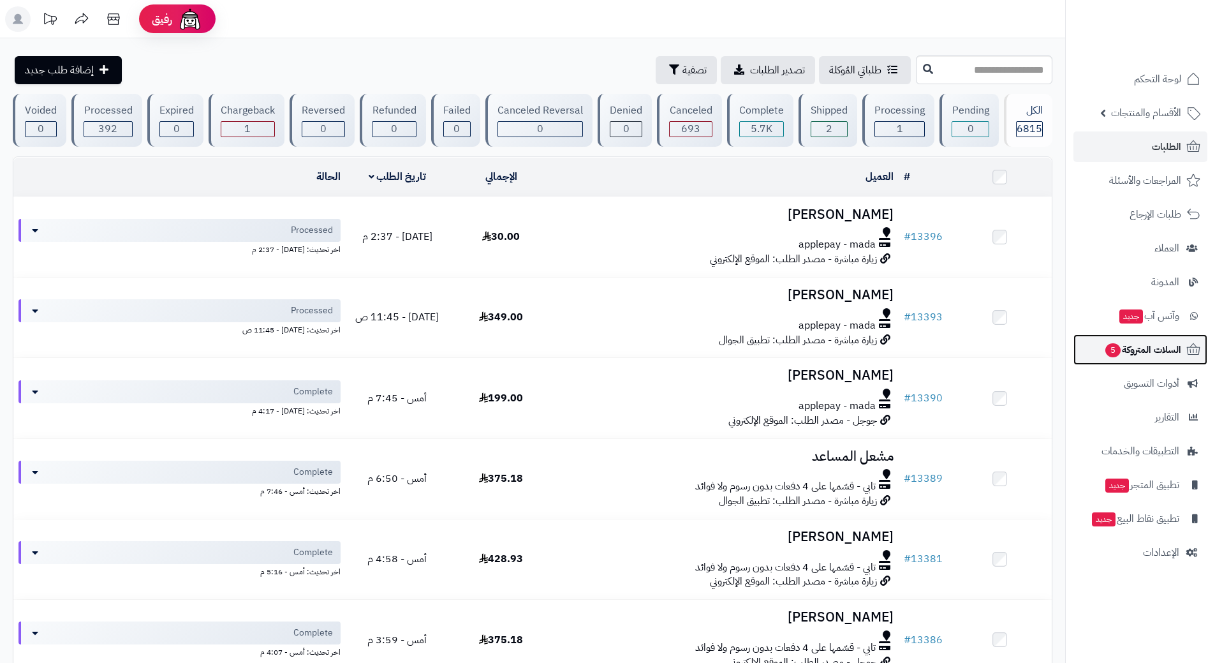
click at [1137, 343] on span "السلات المتروكة 5" at bounding box center [1142, 350] width 77 height 18
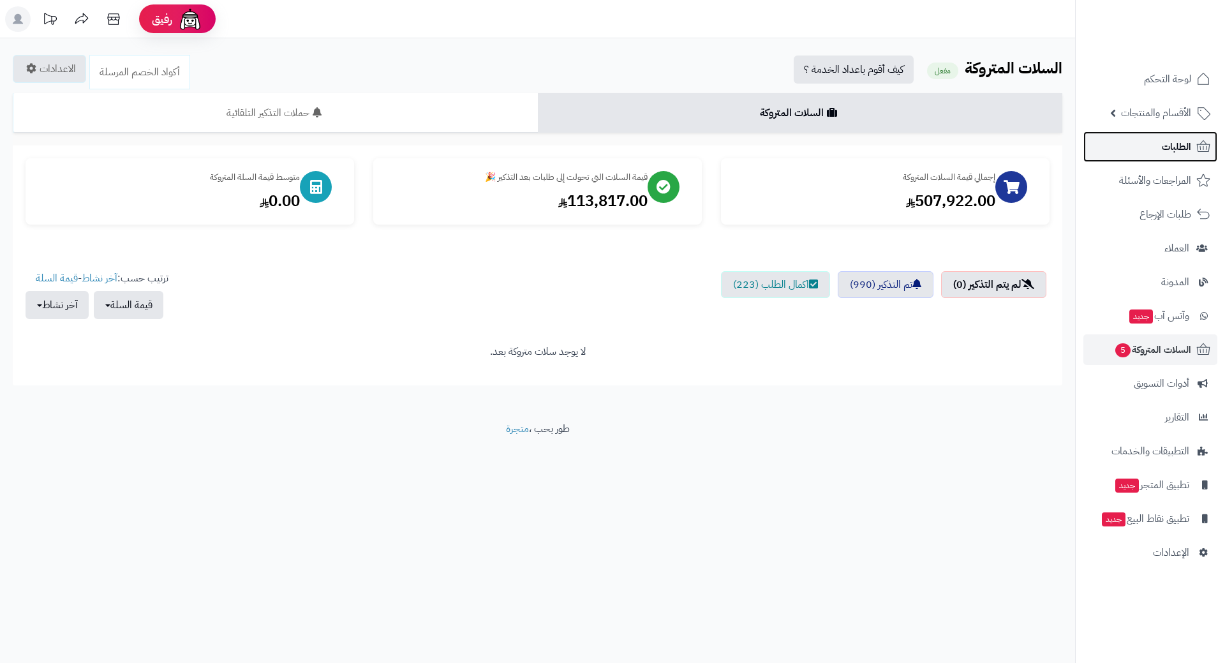
click at [1130, 149] on link "الطلبات" at bounding box center [1150, 146] width 134 height 31
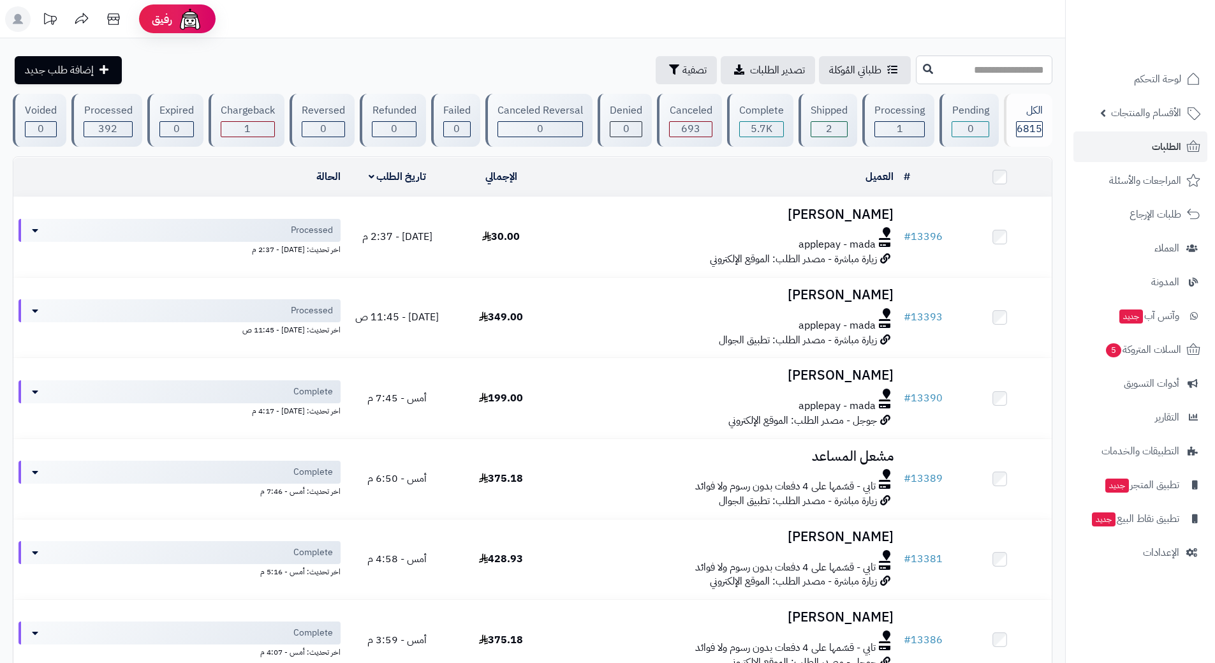
click at [982, 75] on input "text" at bounding box center [984, 69] width 136 height 29
type input "*****"
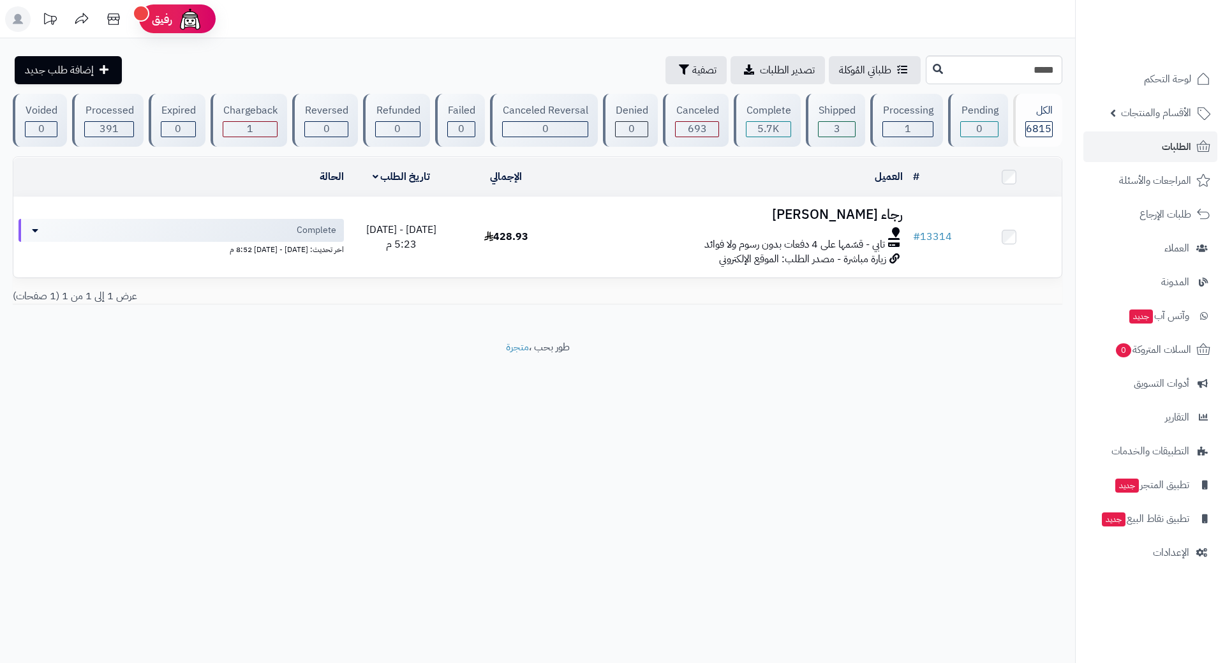
drag, startPoint x: 586, startPoint y: 226, endPoint x: 631, endPoint y: 356, distance: 137.2
click at [631, 356] on footer "طور بحب ، متجرة" at bounding box center [537, 372] width 1075 height 64
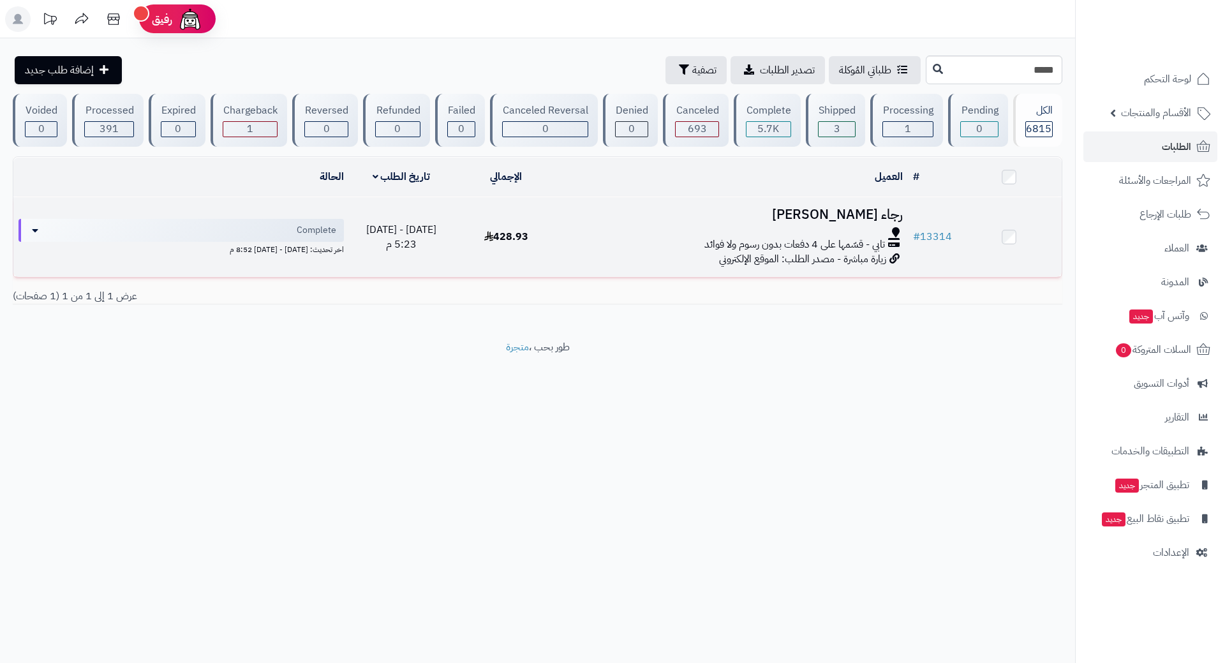
click at [591, 247] on div "تابي - قسّمها على 4 دفعات بدون رسوم ولا فوائد" at bounding box center [733, 244] width 339 height 15
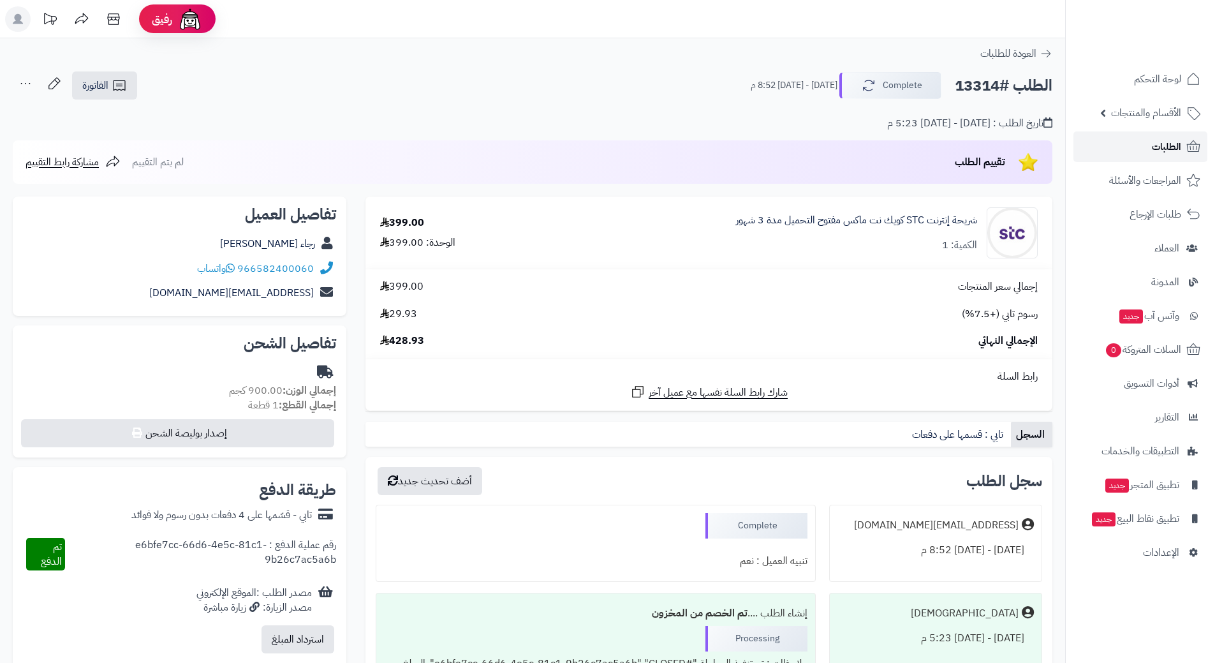
click at [1098, 138] on link "الطلبات" at bounding box center [1140, 146] width 134 height 31
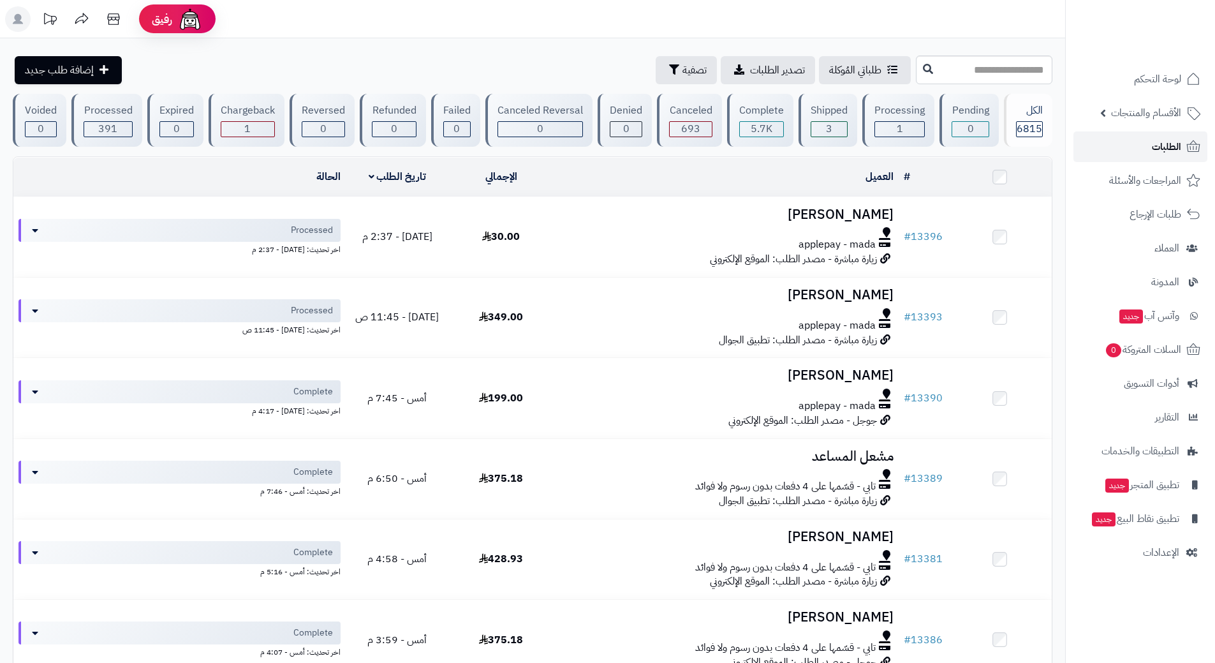
click at [1110, 148] on link "الطلبات" at bounding box center [1140, 146] width 134 height 31
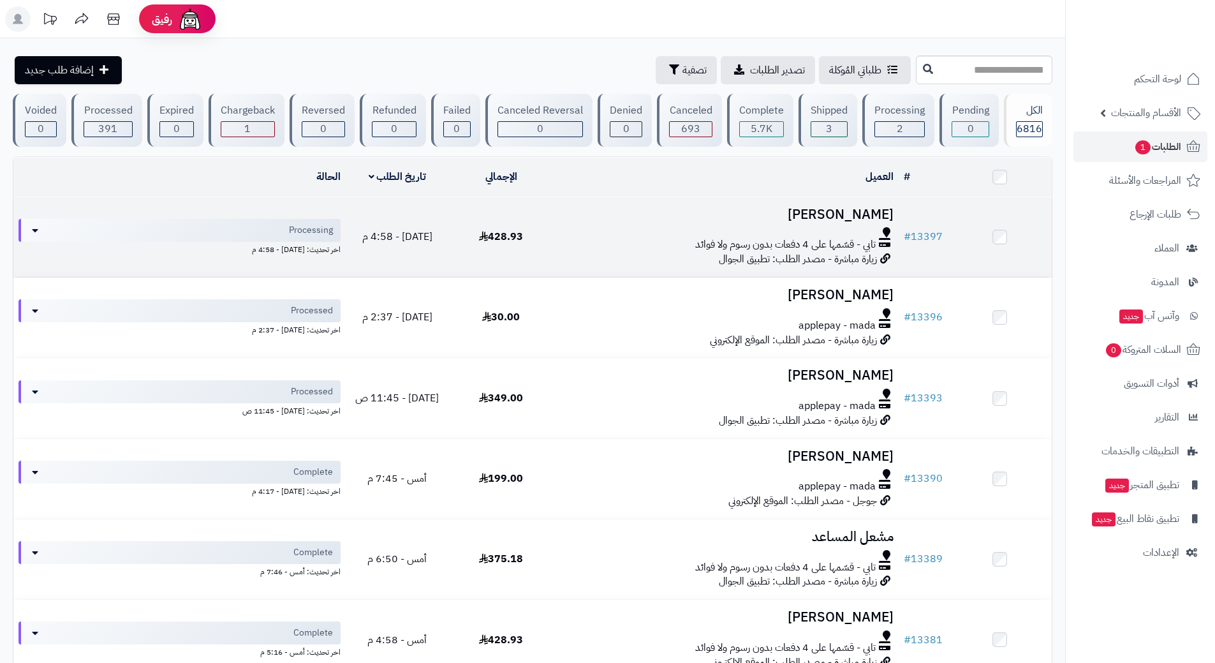
click at [583, 244] on div "تابي - قسّمها على 4 دفعات بدون رسوم ولا فوائد" at bounding box center [725, 244] width 335 height 15
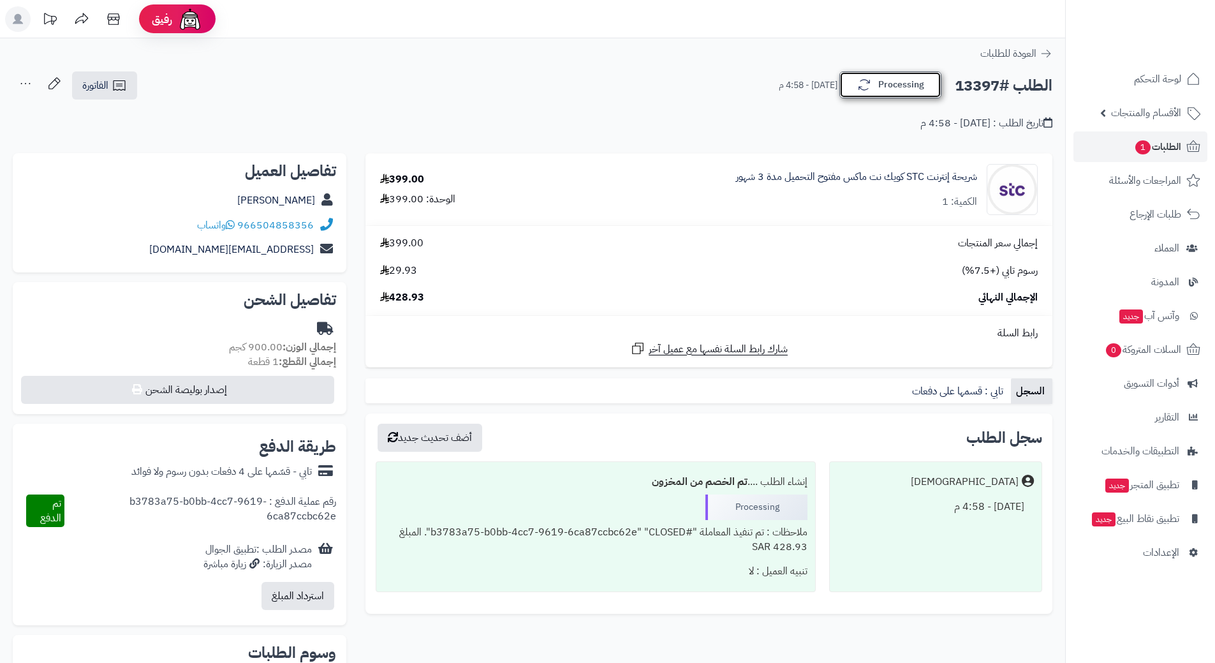
click at [897, 97] on button "Processing" at bounding box center [890, 84] width 102 height 27
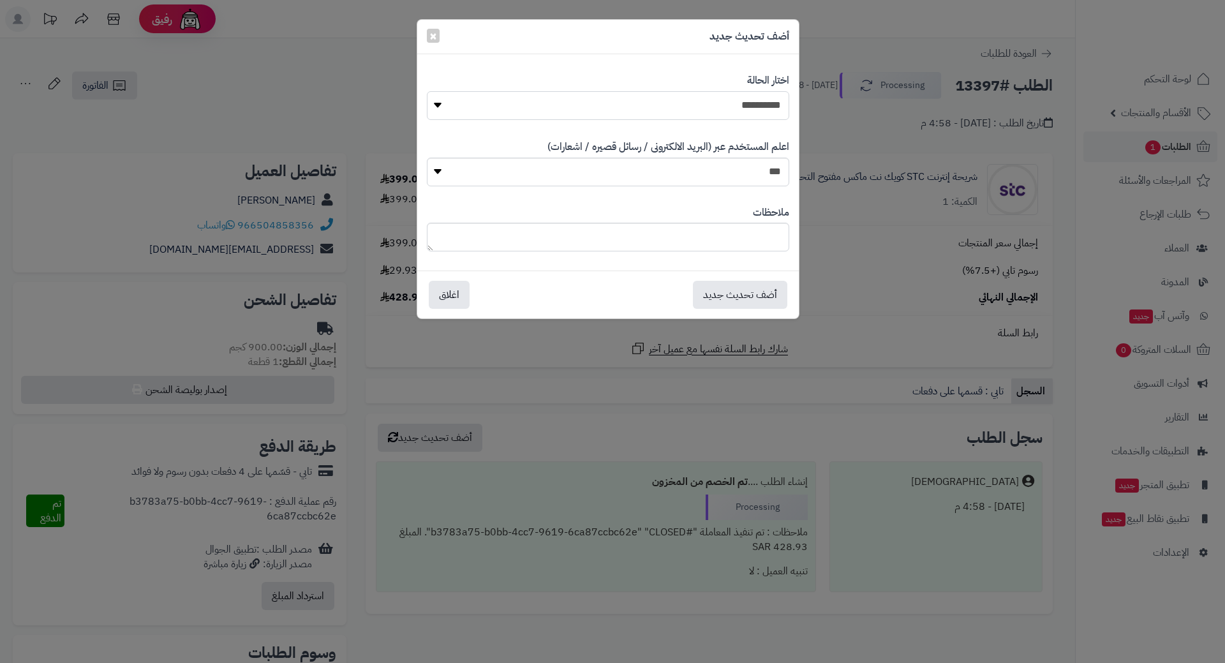
click at [726, 103] on select "**********" at bounding box center [608, 105] width 362 height 29
select select "*"
click at [427, 91] on select "**********" at bounding box center [608, 105] width 362 height 29
click at [717, 290] on button "أضف تحديث جديد" at bounding box center [740, 294] width 94 height 28
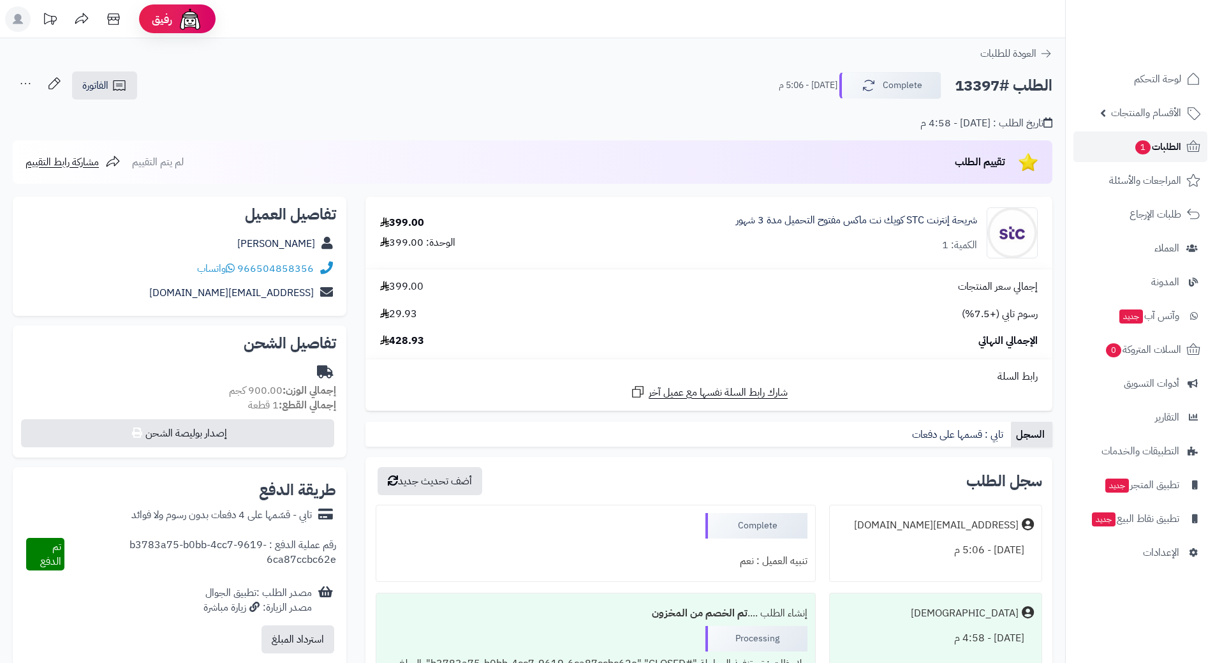
click at [1107, 149] on link "الطلبات 1" at bounding box center [1140, 146] width 134 height 31
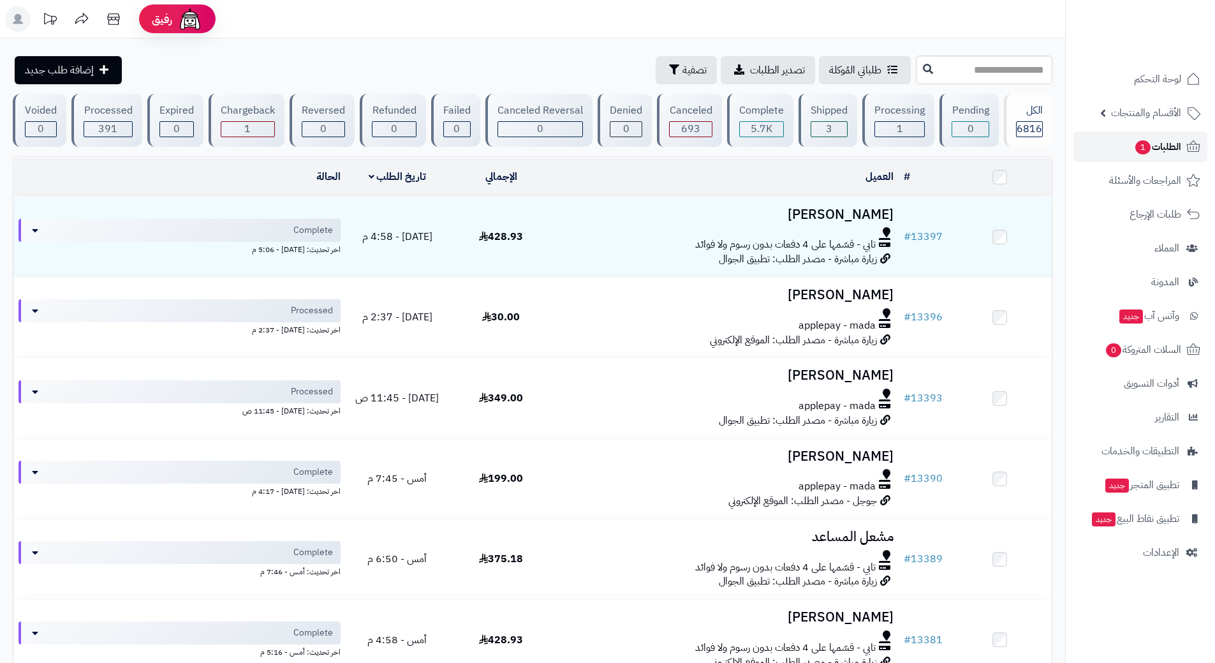
click at [1091, 140] on link "الطلبات 1" at bounding box center [1140, 146] width 134 height 31
click at [1161, 36] on img at bounding box center [1165, 49] width 75 height 27
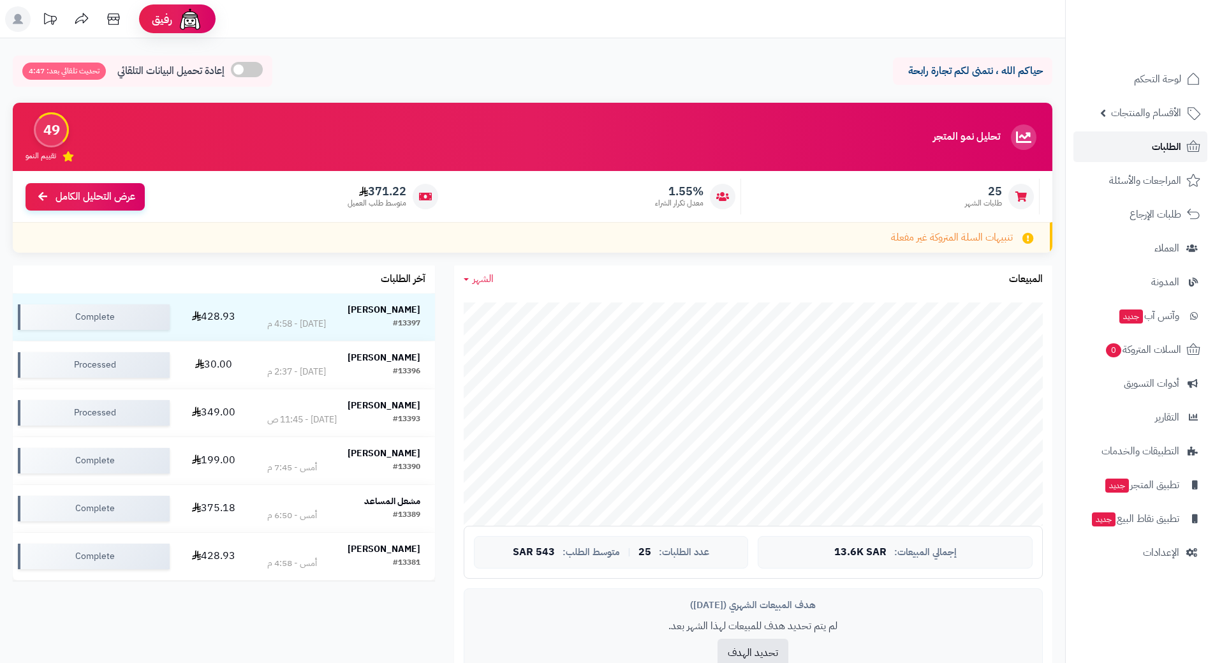
click at [1140, 145] on link "الطلبات" at bounding box center [1140, 146] width 134 height 31
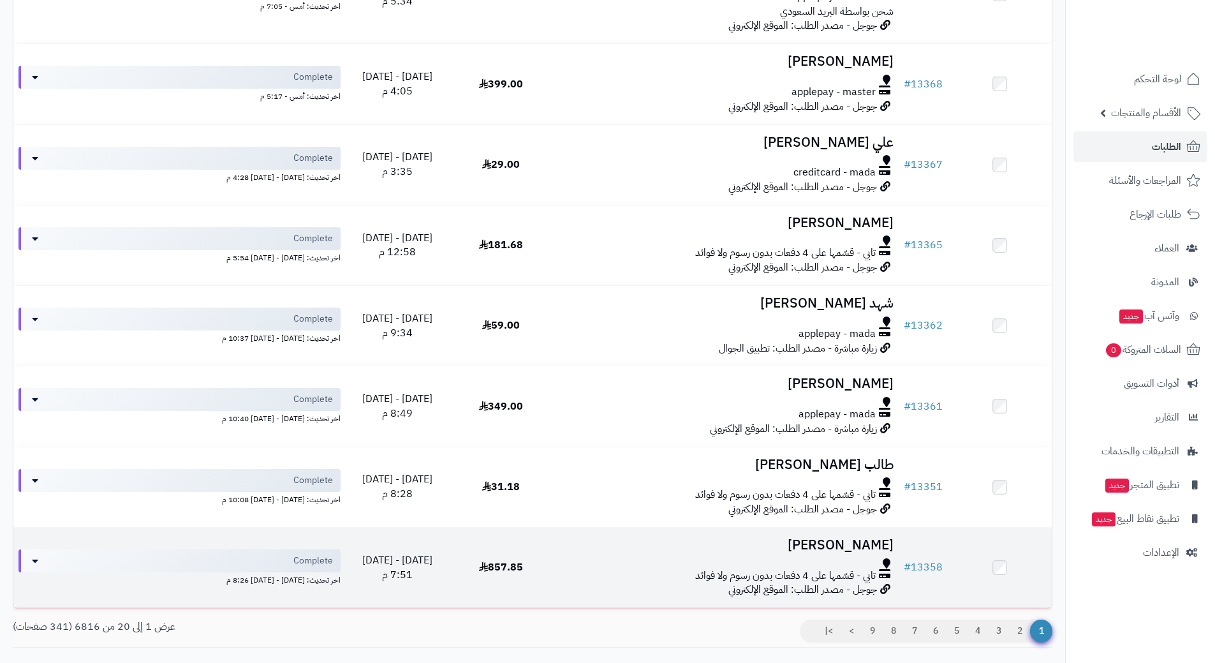
scroll to position [1358, 0]
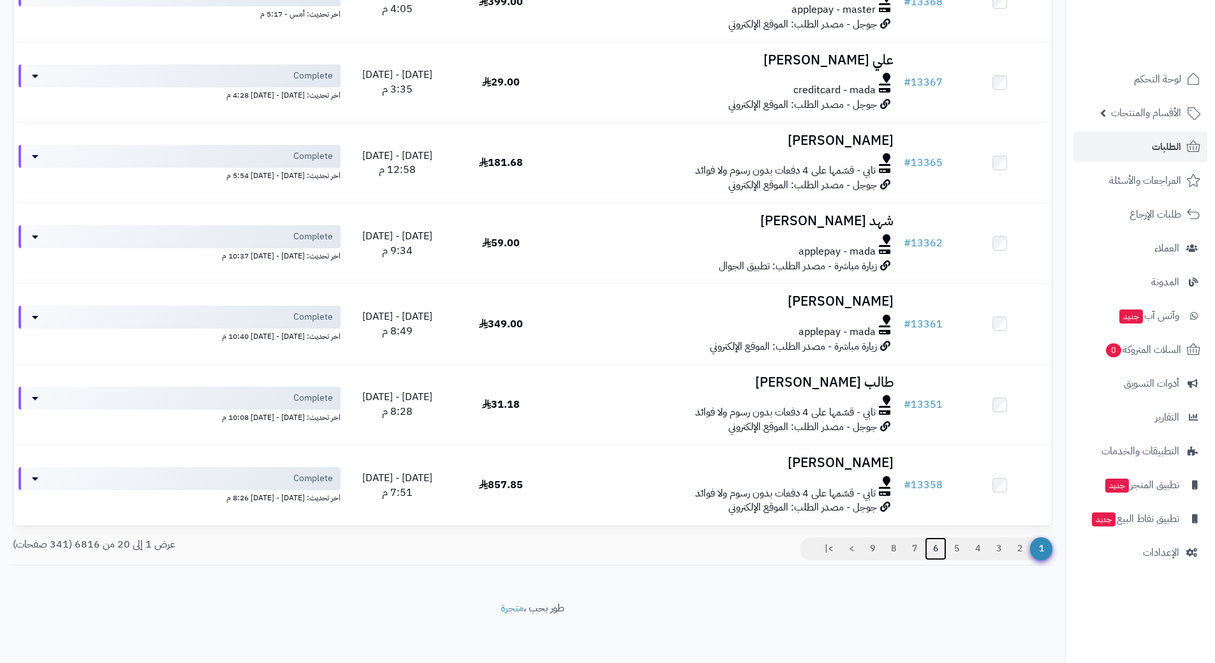
click at [930, 545] on link "6" at bounding box center [936, 548] width 22 height 23
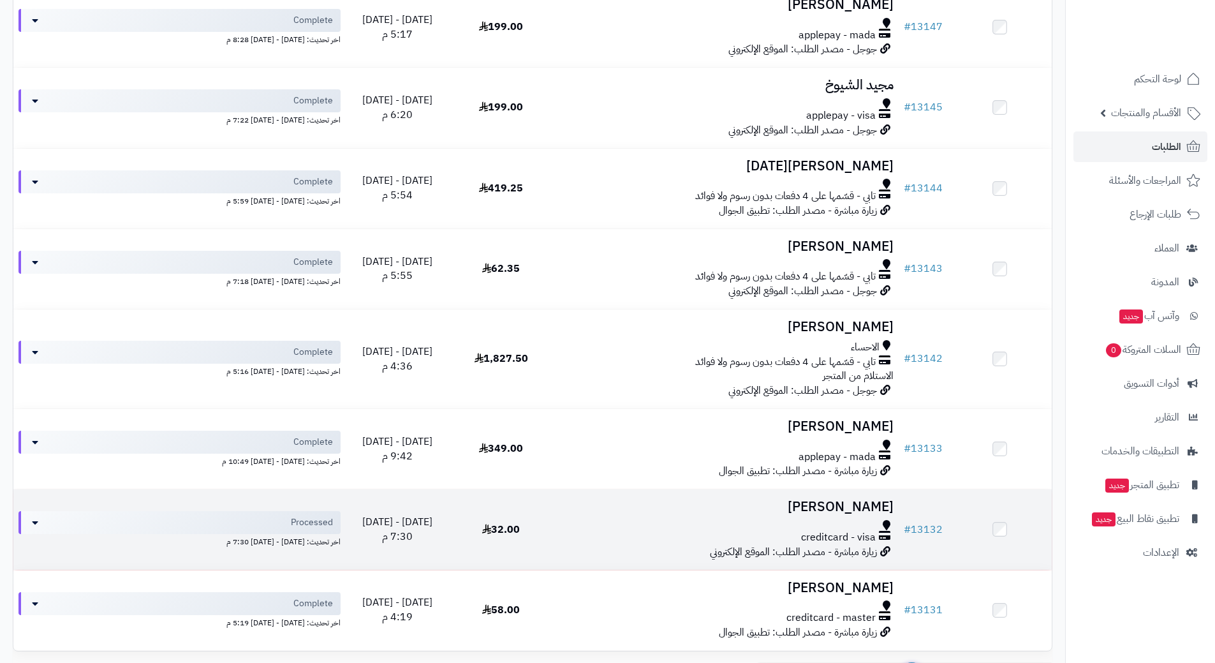
scroll to position [1320, 0]
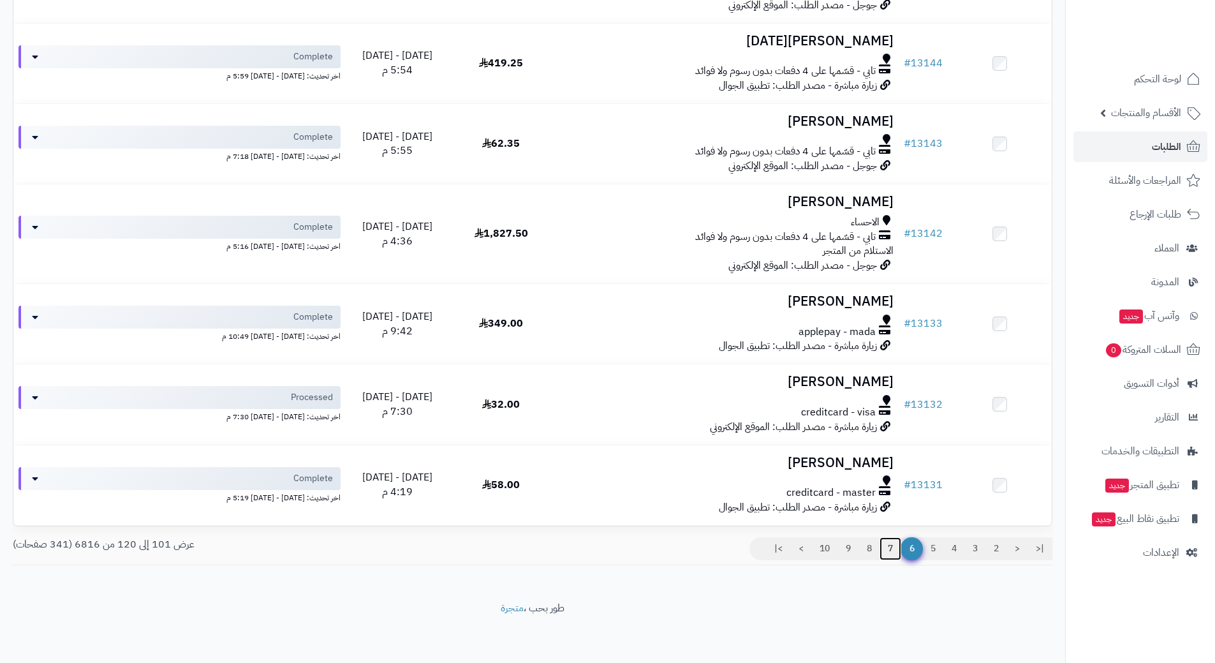
click at [886, 542] on link "7" at bounding box center [890, 548] width 22 height 23
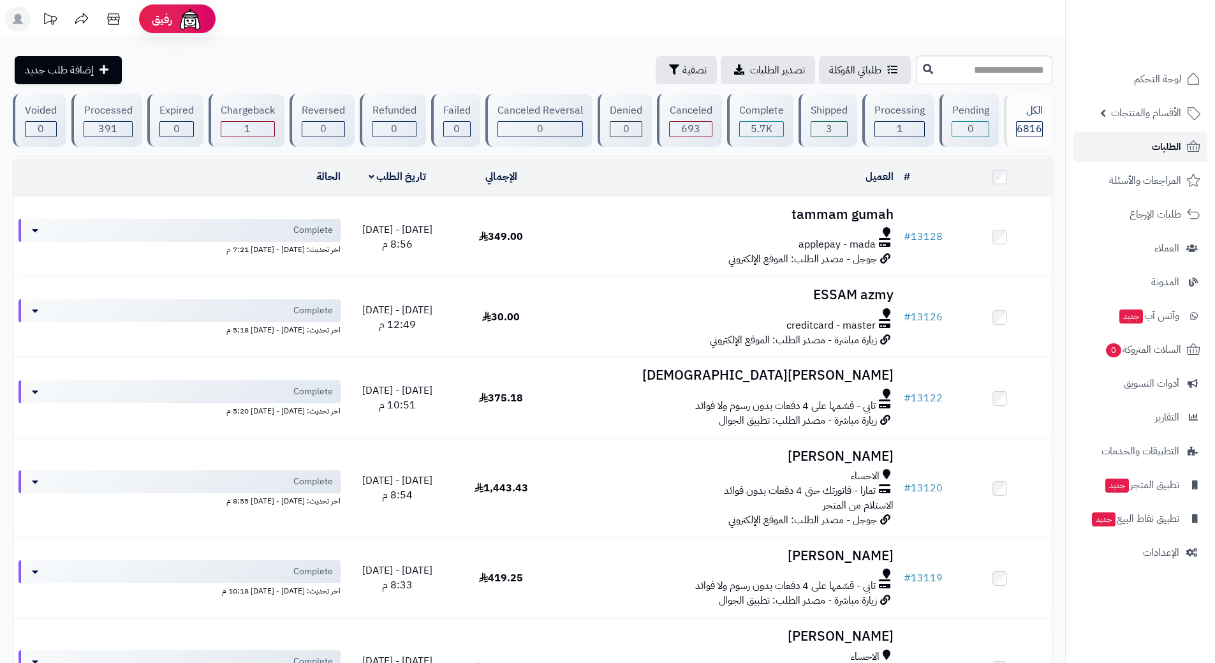
click at [1142, 151] on link "الطلبات" at bounding box center [1140, 146] width 134 height 31
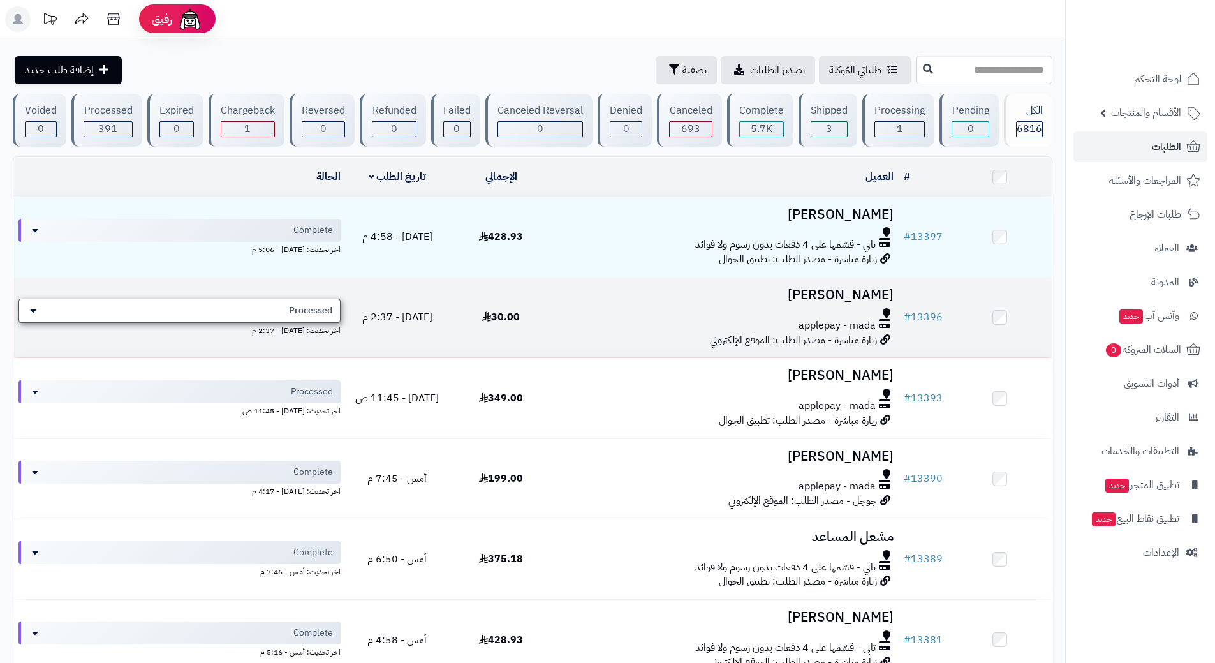
click at [277, 305] on div "Processed" at bounding box center [179, 310] width 322 height 24
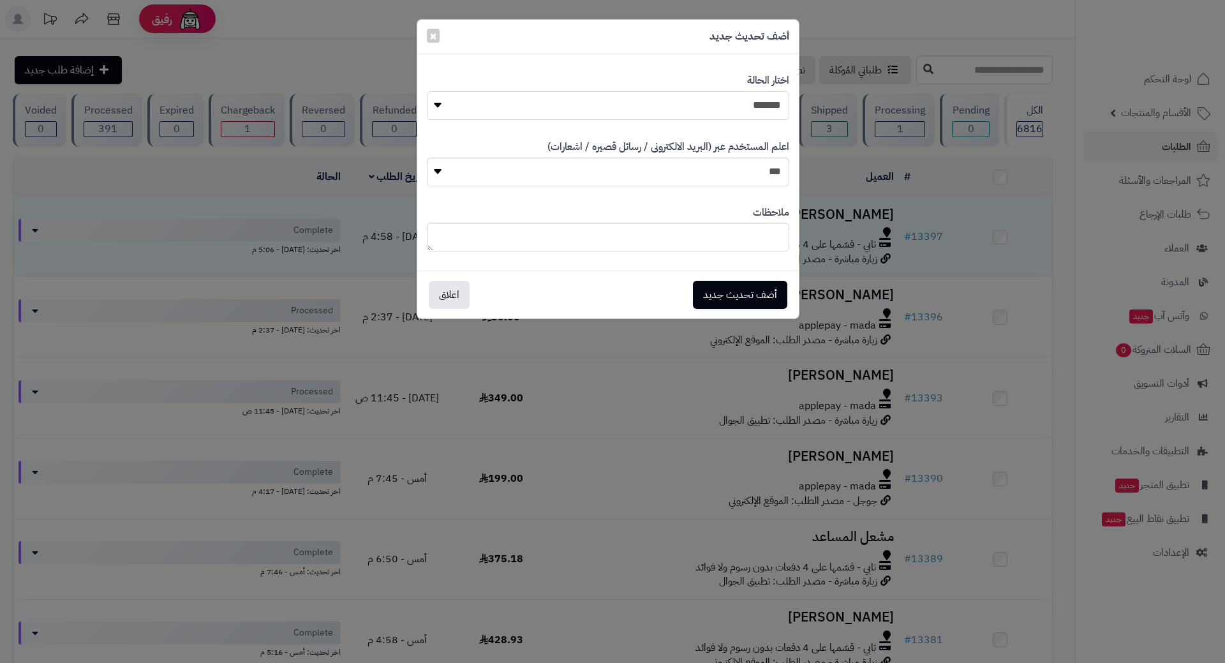
drag, startPoint x: 728, startPoint y: 108, endPoint x: 732, endPoint y: 119, distance: 10.7
click at [728, 108] on select "**********" at bounding box center [608, 105] width 362 height 29
select select "*"
click at [427, 91] on select "**********" at bounding box center [608, 105] width 362 height 29
click at [765, 290] on button "أضف تحديث جديد" at bounding box center [740, 294] width 94 height 28
